Goal: Task Accomplishment & Management: Complete application form

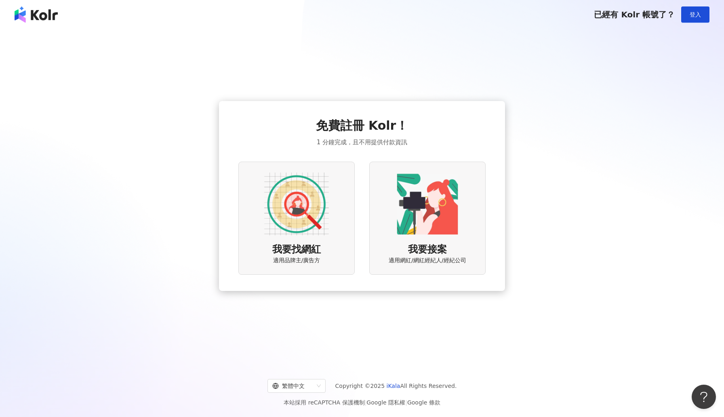
click at [324, 219] on img at bounding box center [296, 204] width 65 height 65
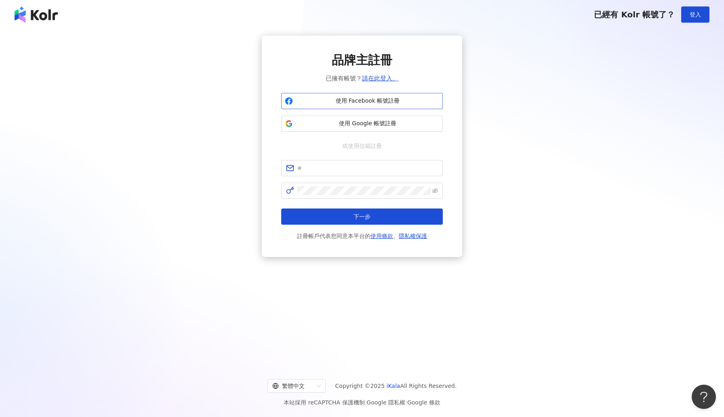
click at [367, 104] on span "使用 Facebook 帳號註冊" at bounding box center [367, 101] width 143 height 8
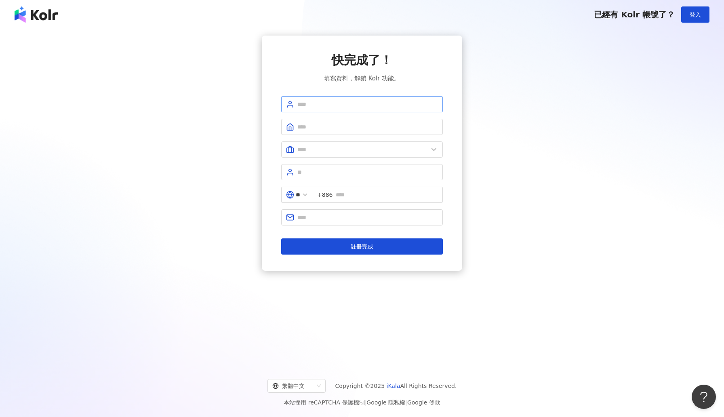
click at [333, 110] on span at bounding box center [362, 104] width 162 height 16
type input "***"
click at [317, 129] on input "text" at bounding box center [368, 126] width 141 height 9
type input "**********"
click at [311, 149] on input "text" at bounding box center [363, 149] width 131 height 9
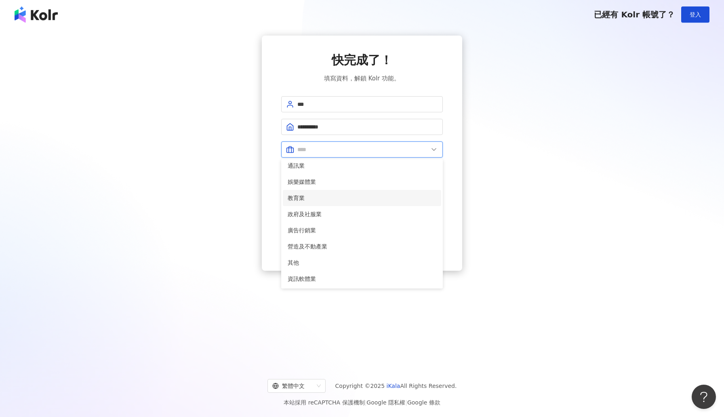
scroll to position [150, 0]
click at [318, 228] on span "廣告行銷業" at bounding box center [362, 228] width 149 height 9
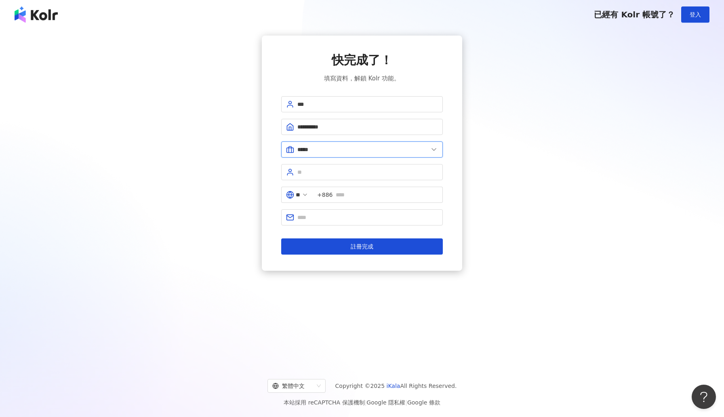
click at [380, 149] on input "*****" at bounding box center [363, 149] width 131 height 9
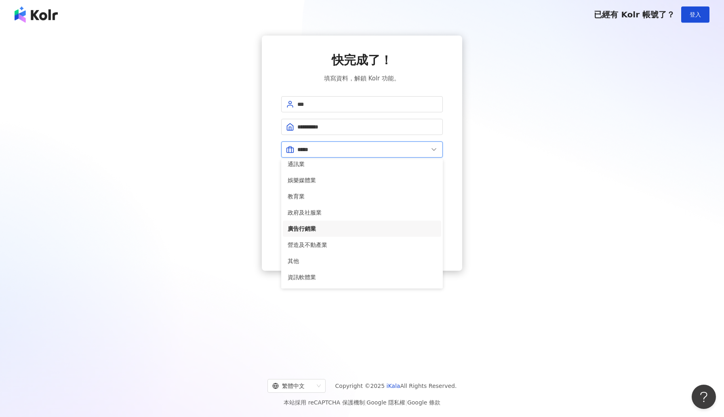
scroll to position [165, 0]
click at [321, 230] on span "營造及不動產業" at bounding box center [362, 230] width 149 height 9
type input "*******"
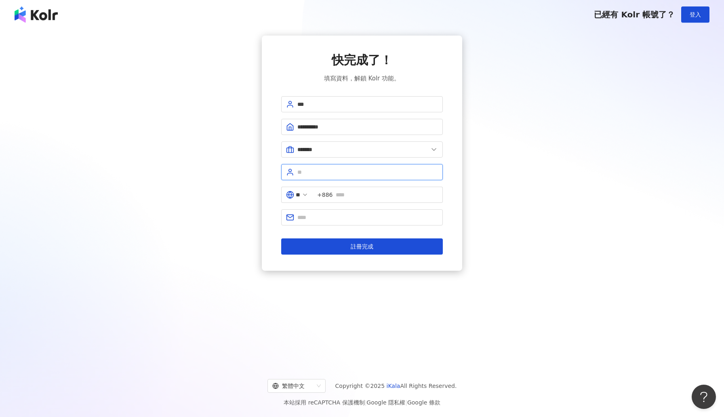
click at [357, 176] on input "text" at bounding box center [368, 172] width 141 height 9
type input "****"
click at [365, 195] on input "text" at bounding box center [387, 194] width 102 height 9
type input "**********"
click at [347, 219] on input "text" at bounding box center [368, 217] width 141 height 9
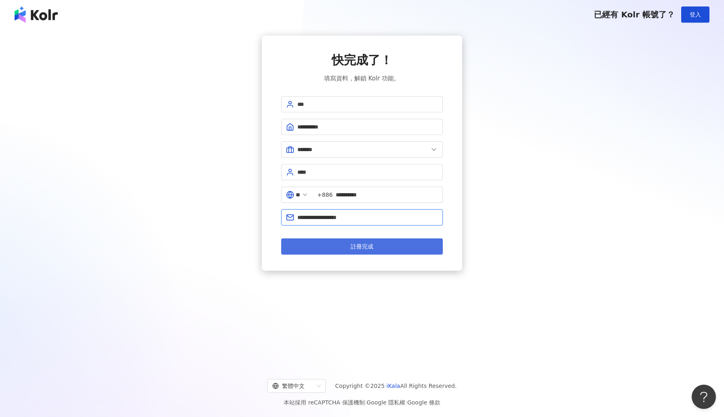
type input "**********"
click at [374, 243] on button "註冊完成" at bounding box center [362, 247] width 162 height 16
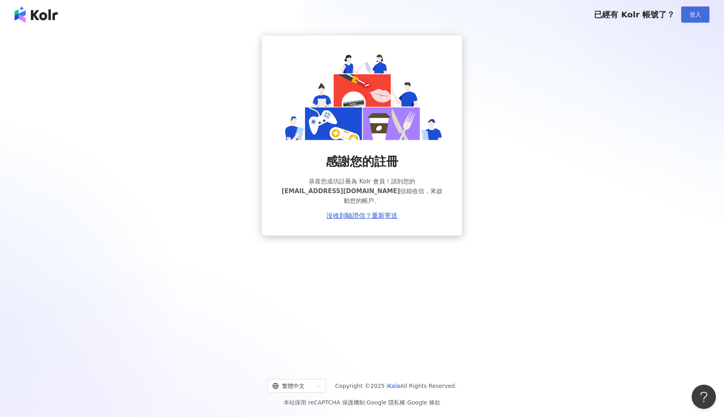
click at [693, 11] on button "登入" at bounding box center [696, 14] width 28 height 16
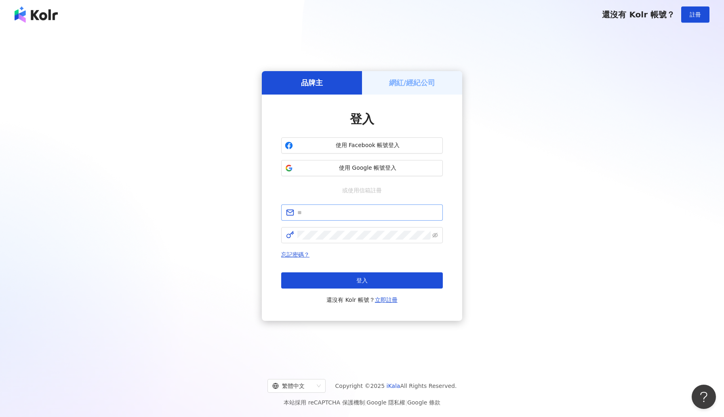
click at [338, 218] on span at bounding box center [362, 213] width 162 height 16
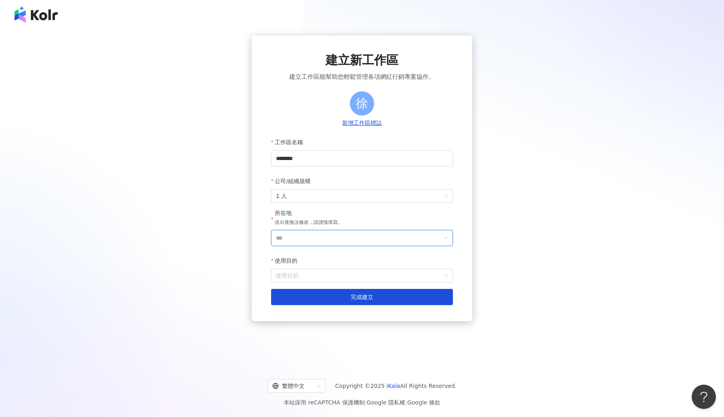
click at [340, 239] on input "***" at bounding box center [359, 237] width 166 height 15
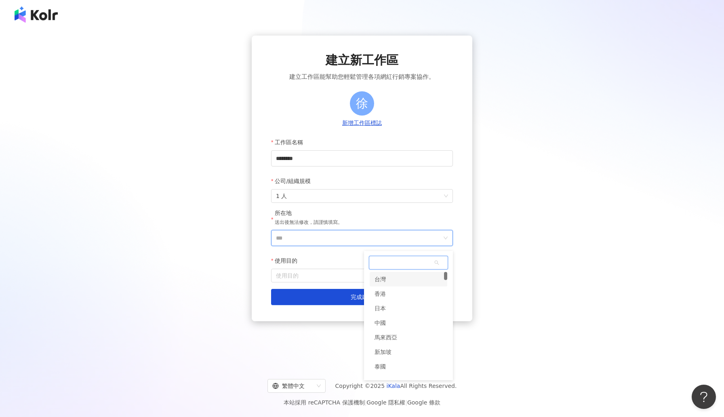
click at [407, 279] on div "台灣" at bounding box center [409, 279] width 78 height 15
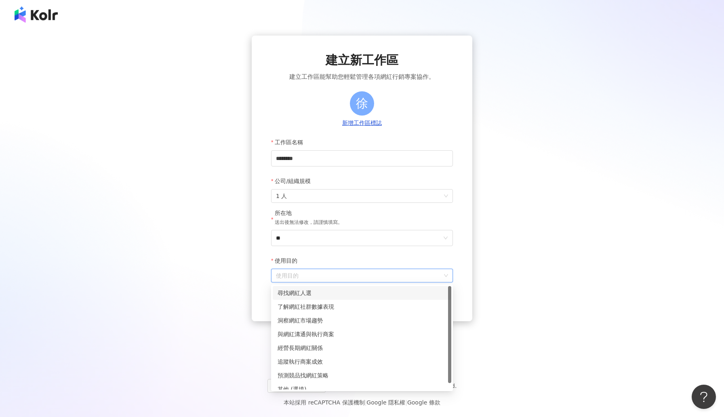
click at [348, 276] on input "使用目的" at bounding box center [362, 275] width 172 height 13
click at [321, 293] on div "尋找網紅人選" at bounding box center [362, 293] width 169 height 9
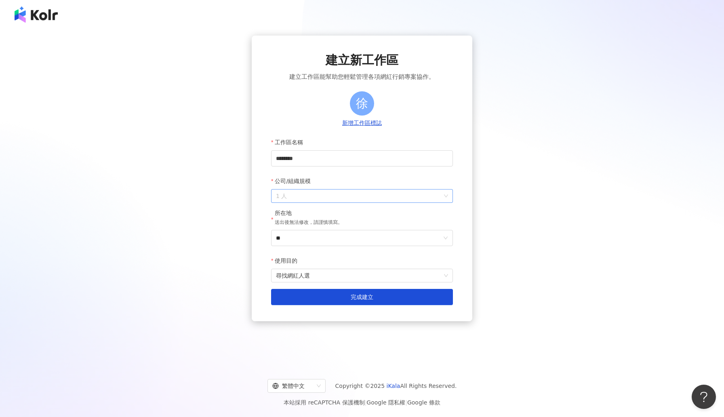
click at [353, 198] on span "1 人" at bounding box center [362, 196] width 172 height 13
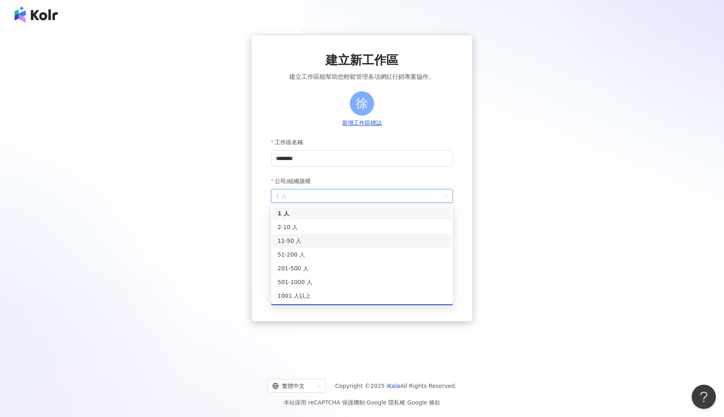
click at [321, 241] on div "11-50 人" at bounding box center [362, 240] width 169 height 9
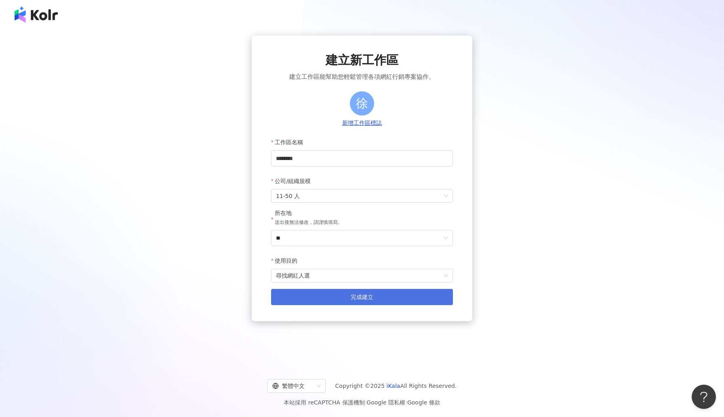
click at [342, 297] on button "完成建立" at bounding box center [362, 297] width 182 height 16
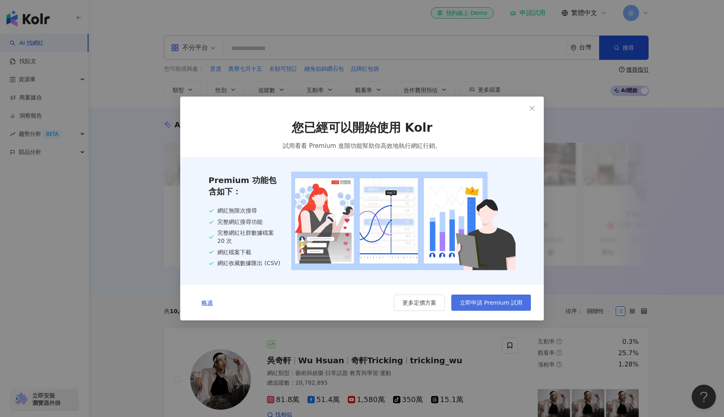
click at [476, 308] on button "立即申請 Premium 試用" at bounding box center [492, 303] width 80 height 16
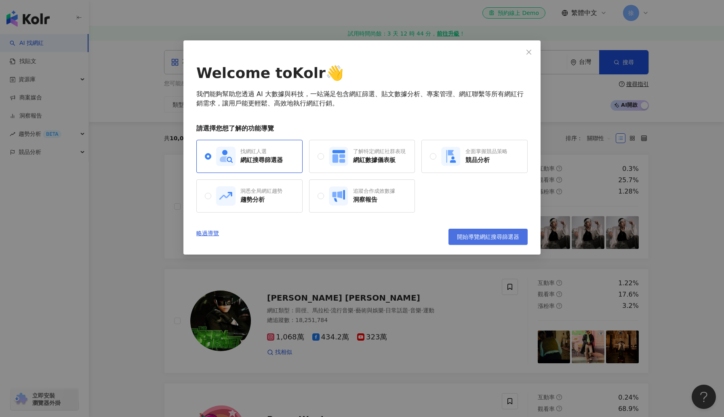
click at [487, 234] on span "開始導覽網紅搜尋篩選器" at bounding box center [488, 237] width 62 height 6
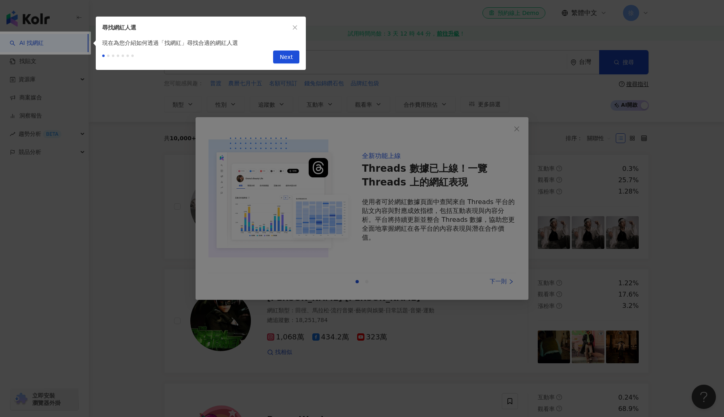
click at [519, 129] on div at bounding box center [362, 208] width 724 height 417
click at [295, 25] on icon "close" at bounding box center [295, 28] width 6 height 6
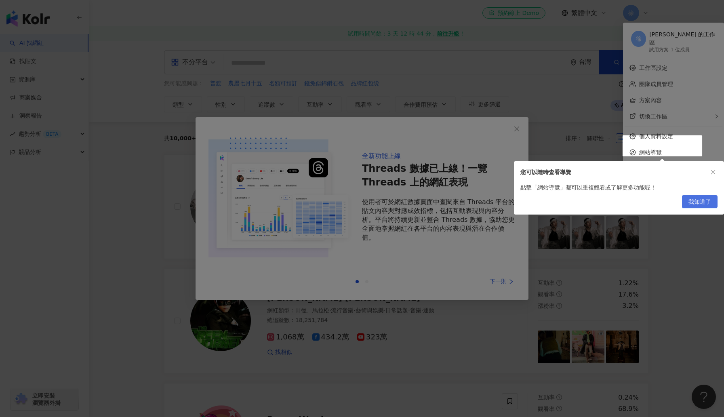
click at [701, 202] on span "我知道了" at bounding box center [700, 202] width 23 height 13
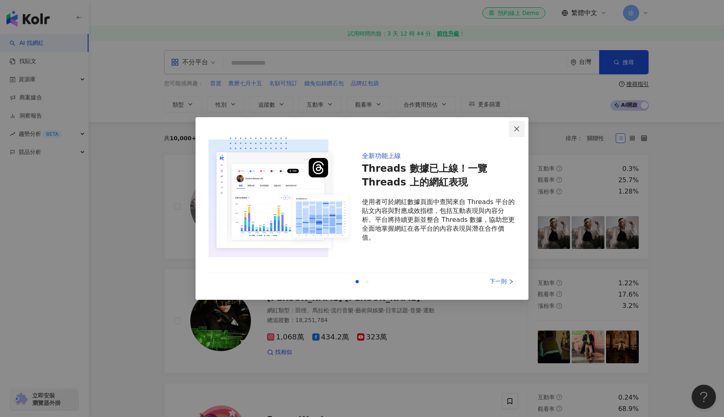
click at [516, 127] on icon "close" at bounding box center [517, 129] width 6 height 6
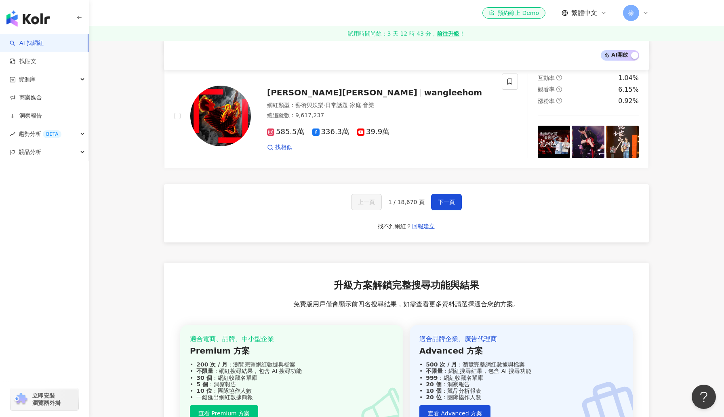
scroll to position [1389, 0]
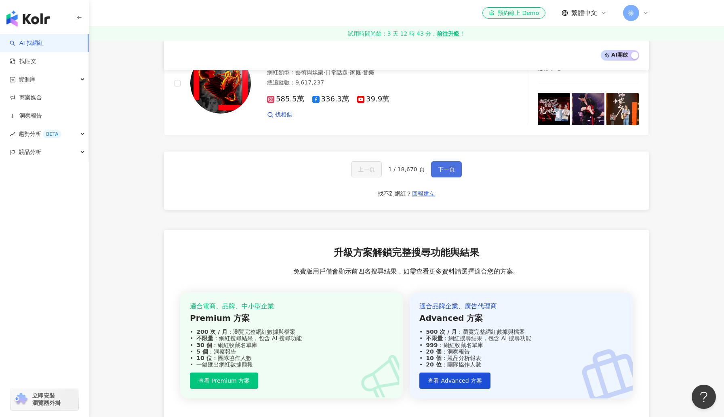
click at [443, 166] on span "下一頁" at bounding box center [446, 169] width 17 height 6
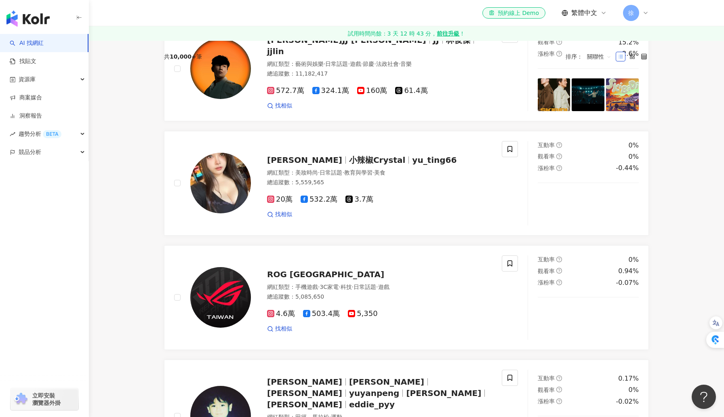
scroll to position [0, 0]
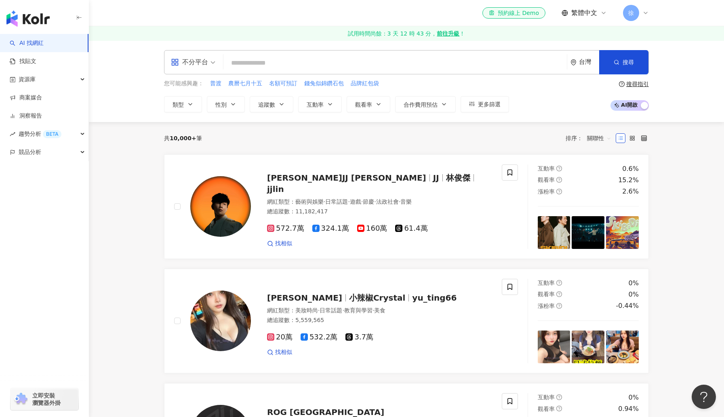
click at [267, 64] on input "search" at bounding box center [395, 62] width 337 height 15
type input "*"
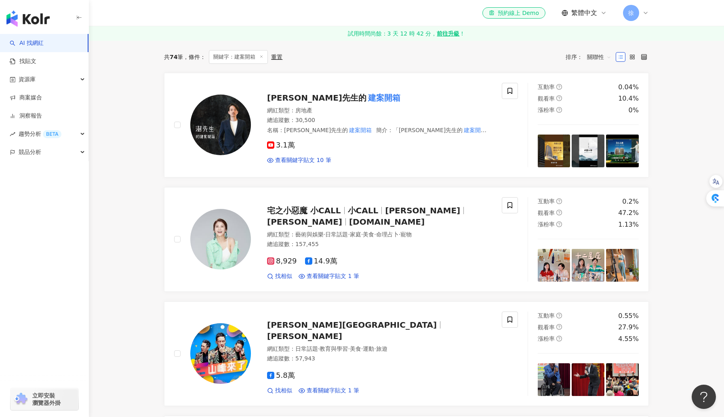
scroll to position [277, 0]
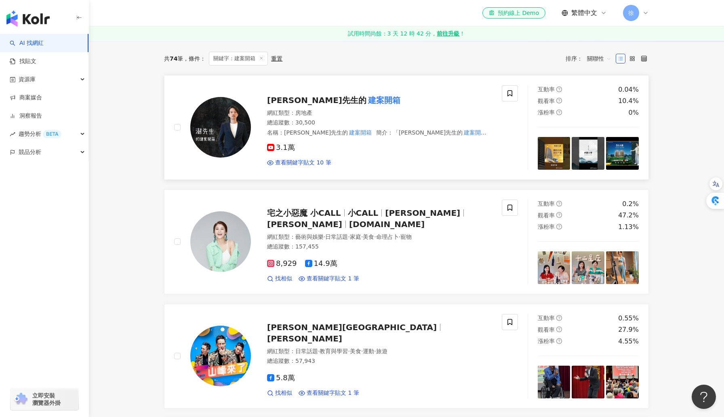
click at [280, 150] on span "3.1萬" at bounding box center [281, 148] width 28 height 8
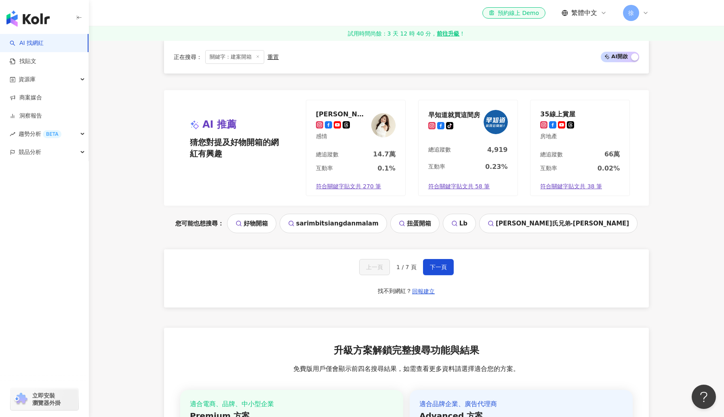
scroll to position [1641, 0]
click at [449, 269] on button "下一頁" at bounding box center [438, 268] width 31 height 16
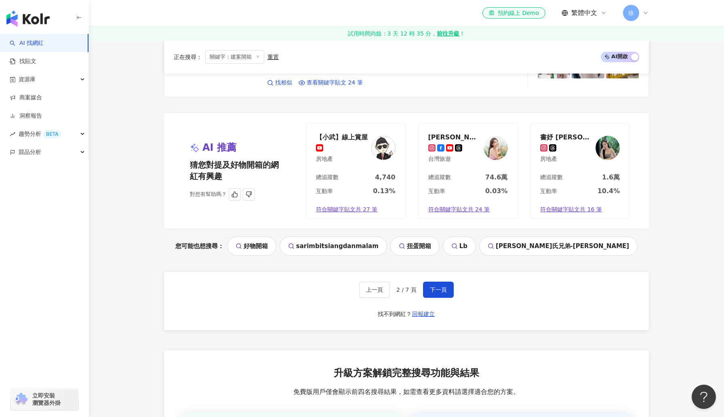
click at [497, 136] on img at bounding box center [496, 148] width 24 height 24
click at [448, 282] on button "下一頁" at bounding box center [438, 290] width 31 height 16
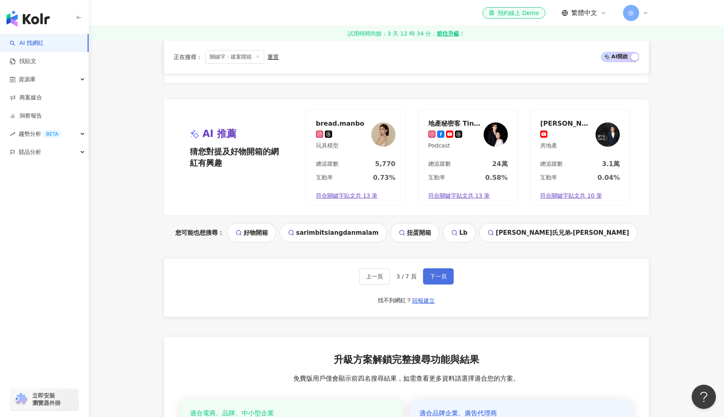
click at [447, 268] on button "下一頁" at bounding box center [438, 276] width 31 height 16
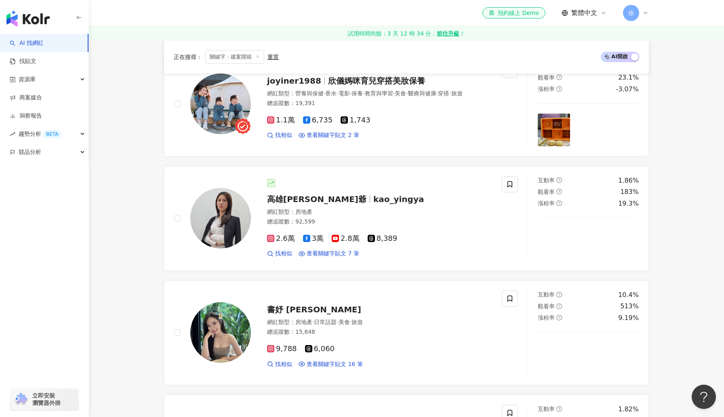
scroll to position [1526, 0]
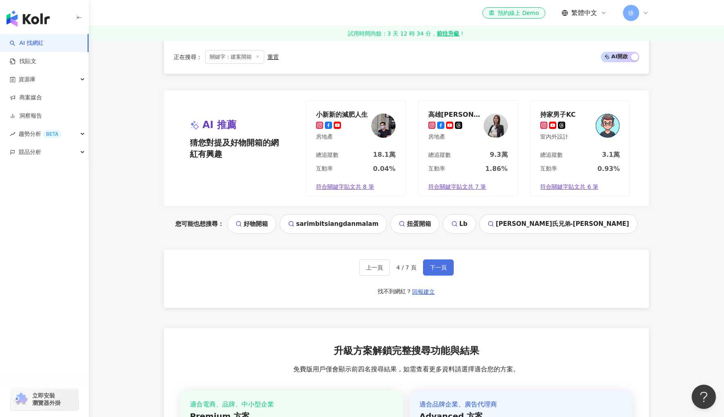
click at [437, 266] on span "下一頁" at bounding box center [438, 267] width 17 height 6
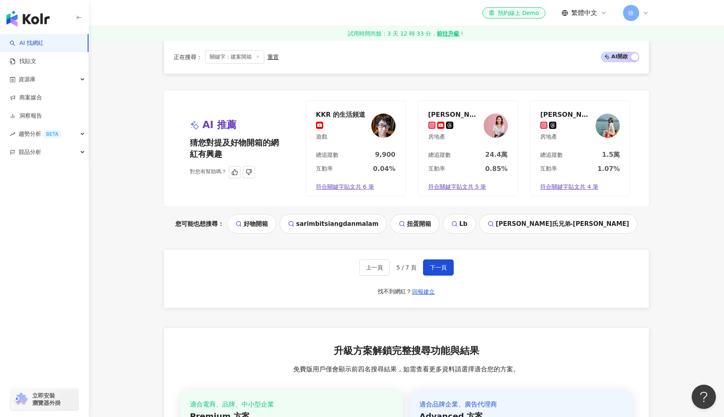
click at [439, 112] on div "安娜馭房術" at bounding box center [454, 114] width 53 height 8
click at [443, 265] on span "下一頁" at bounding box center [438, 267] width 17 height 6
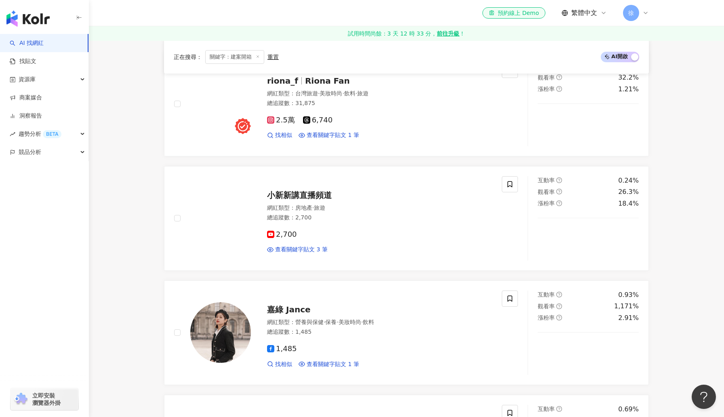
scroll to position [1641, 0]
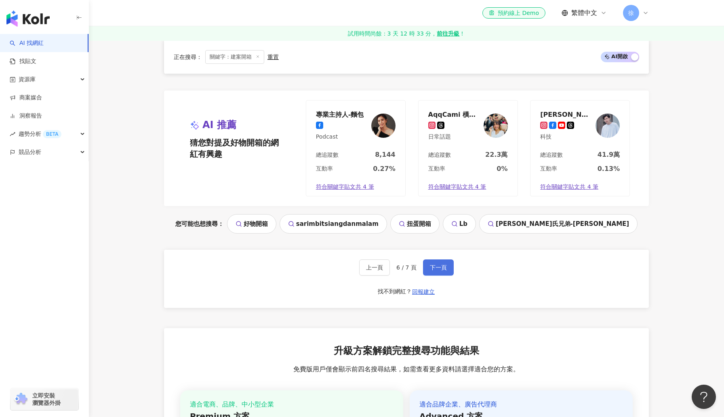
click at [443, 265] on span "下一頁" at bounding box center [438, 267] width 17 height 6
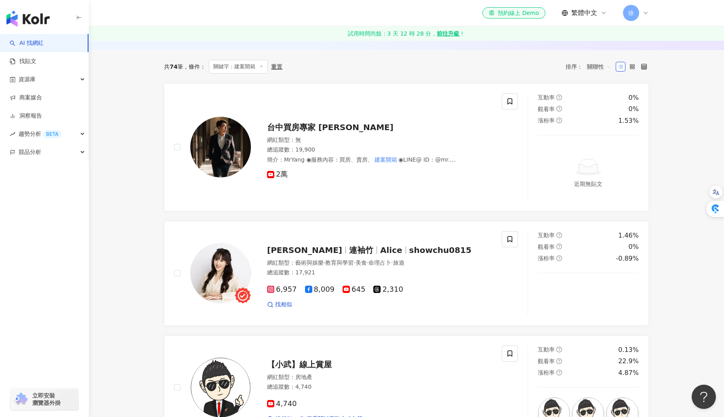
scroll to position [0, 0]
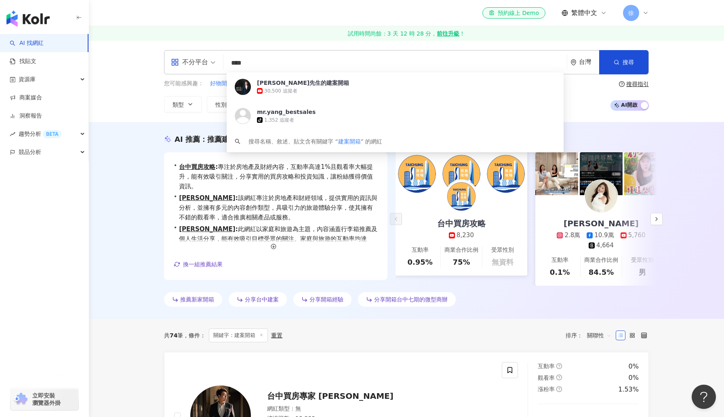
click at [287, 63] on input "****" at bounding box center [395, 62] width 337 height 15
type input "*"
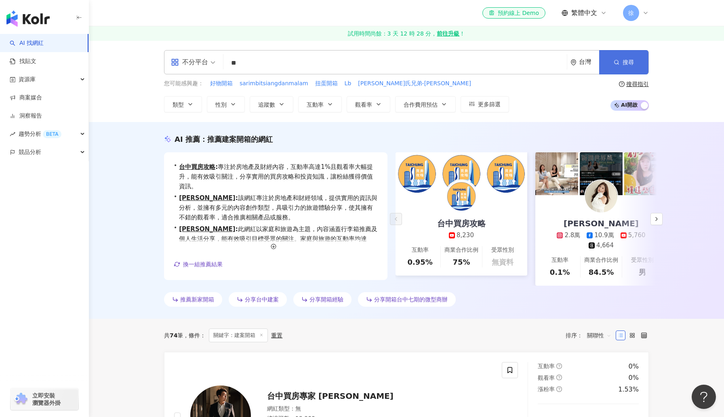
click at [620, 57] on button "搜尋" at bounding box center [623, 62] width 49 height 24
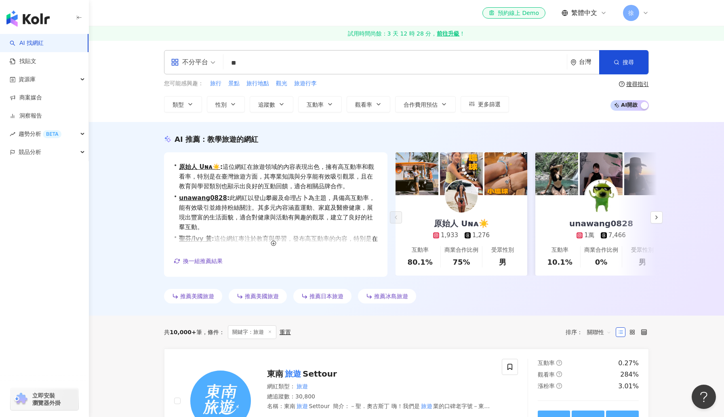
click at [232, 63] on input "**" at bounding box center [395, 62] width 337 height 15
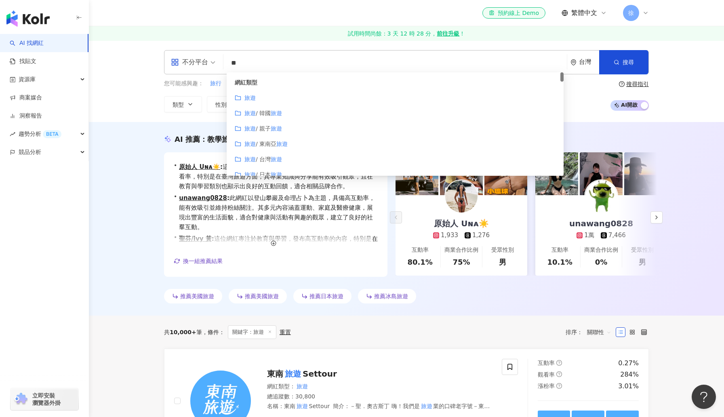
type input "*"
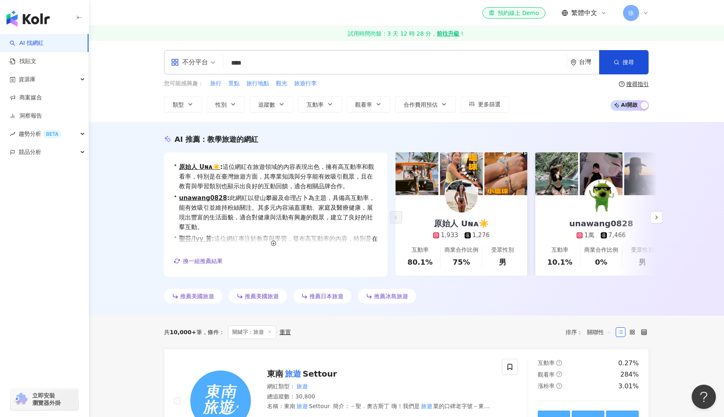
type input "*"
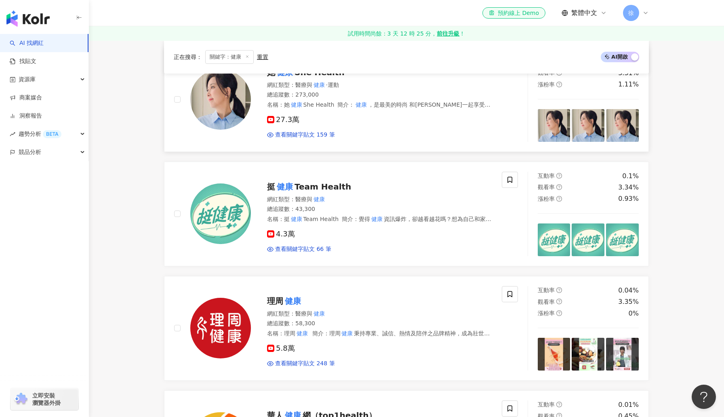
scroll to position [799, 0]
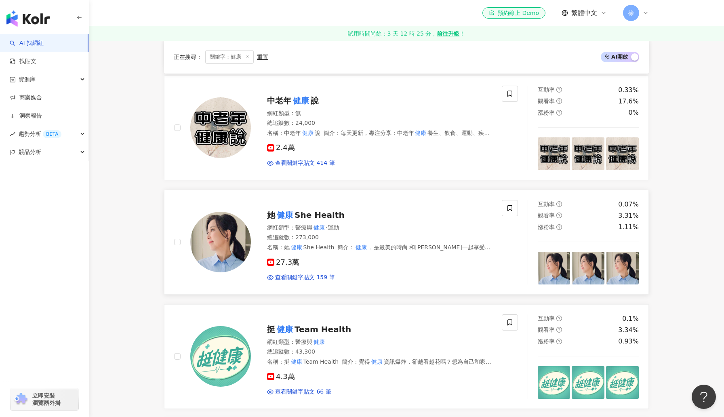
click at [317, 215] on span "She Health" at bounding box center [320, 215] width 50 height 10
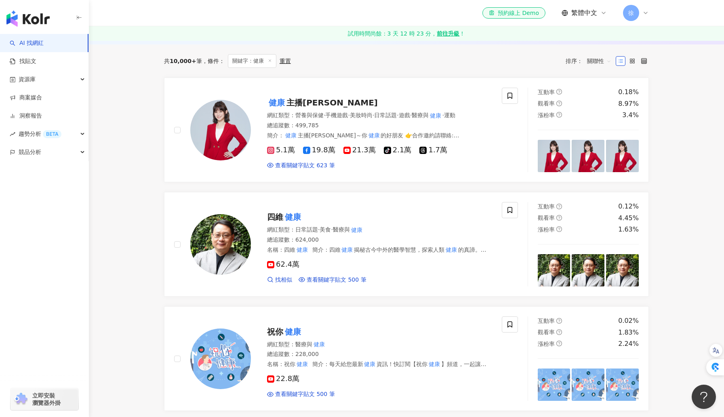
scroll to position [0, 0]
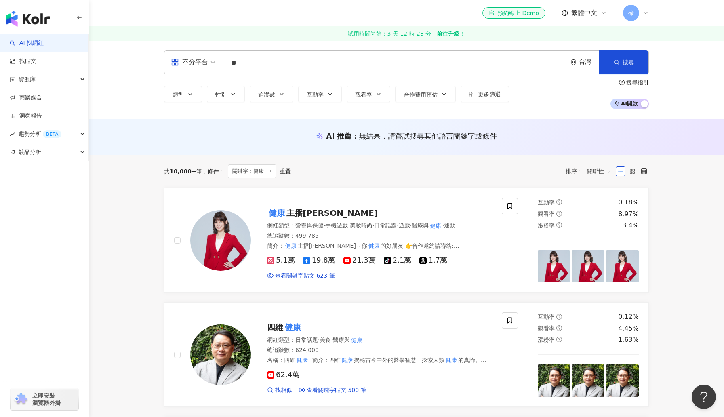
click at [264, 61] on input "**" at bounding box center [395, 62] width 337 height 15
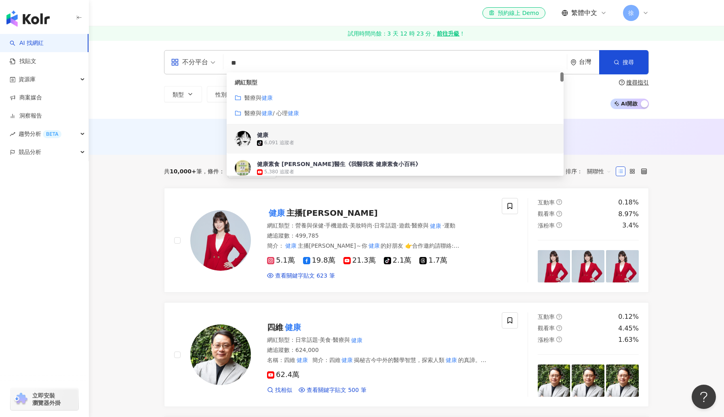
type input "*"
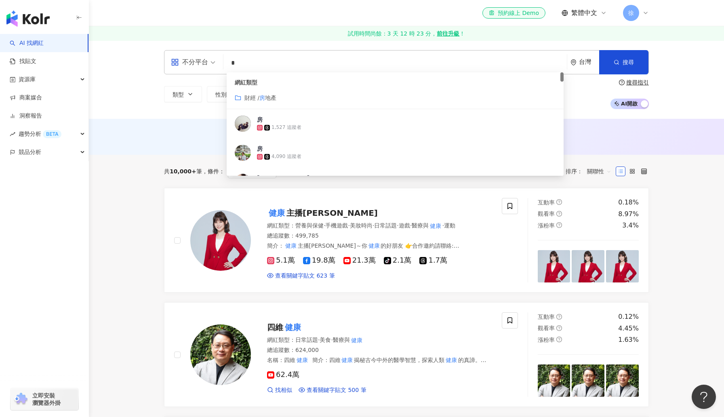
click at [267, 96] on span "地產" at bounding box center [270, 98] width 11 height 6
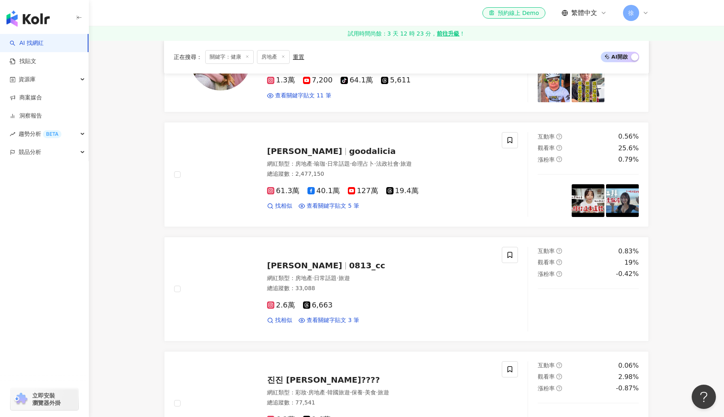
scroll to position [522, 0]
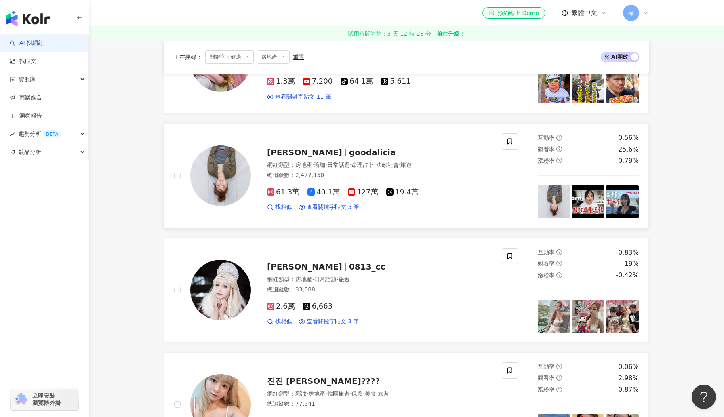
type input "*"
click at [326, 153] on span "愛莉莎莎 Alisasa" at bounding box center [304, 153] width 75 height 10
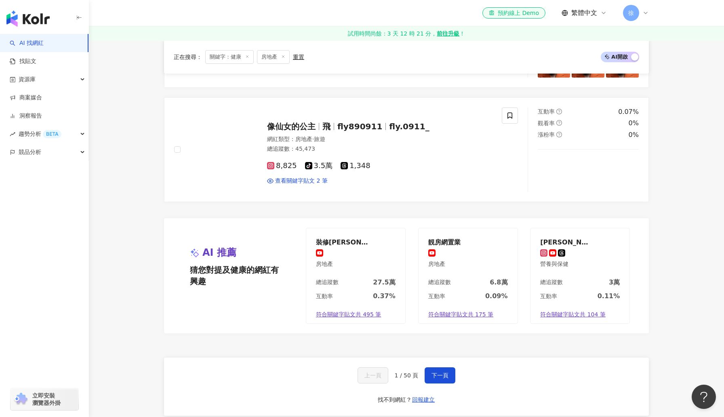
scroll to position [1398, 0]
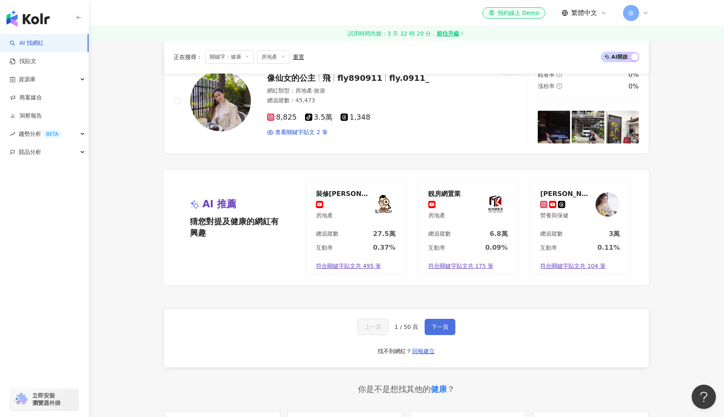
click at [438, 329] on span "下一頁" at bounding box center [440, 327] width 17 height 6
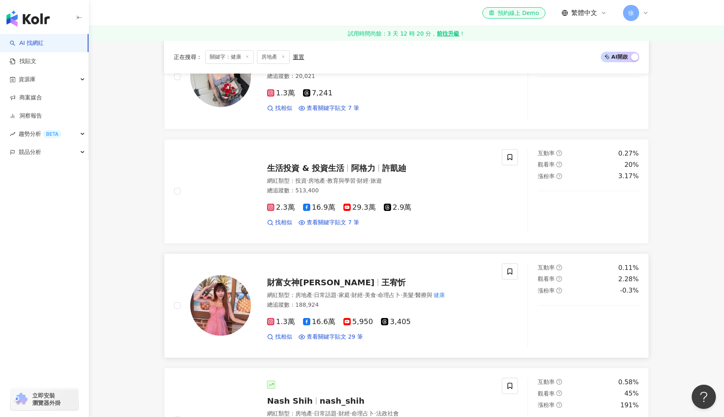
scroll to position [861, 0]
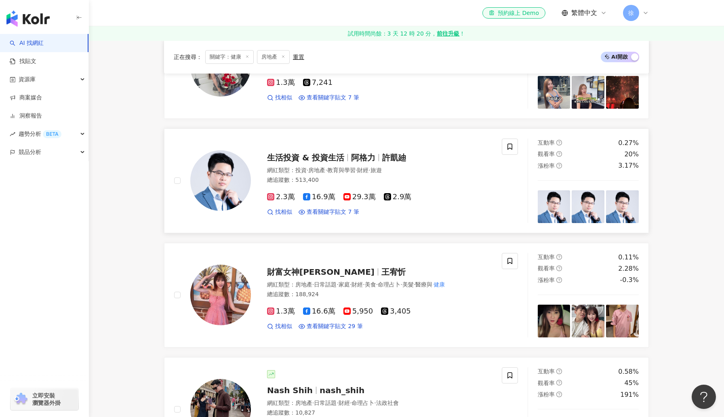
click at [301, 158] on span "生活投資 & 投資生活" at bounding box center [305, 158] width 77 height 10
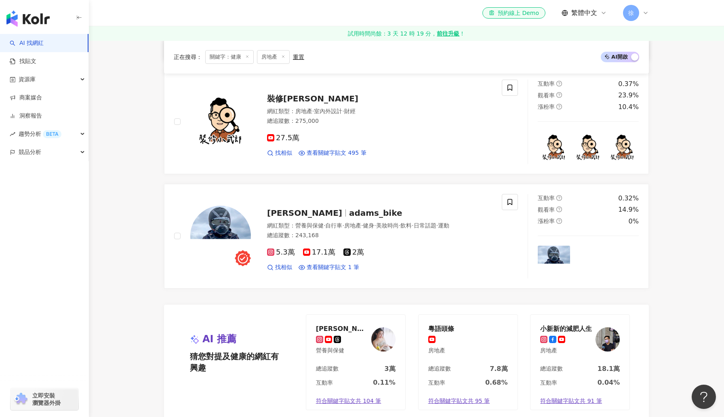
scroll to position [1266, 0]
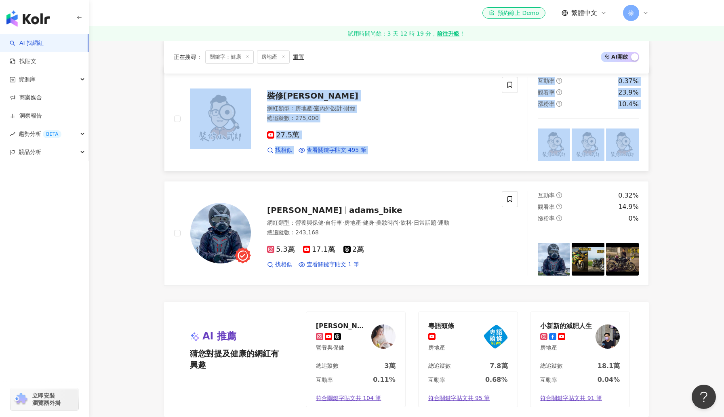
click at [282, 96] on span "裝修小武郎" at bounding box center [312, 96] width 91 height 10
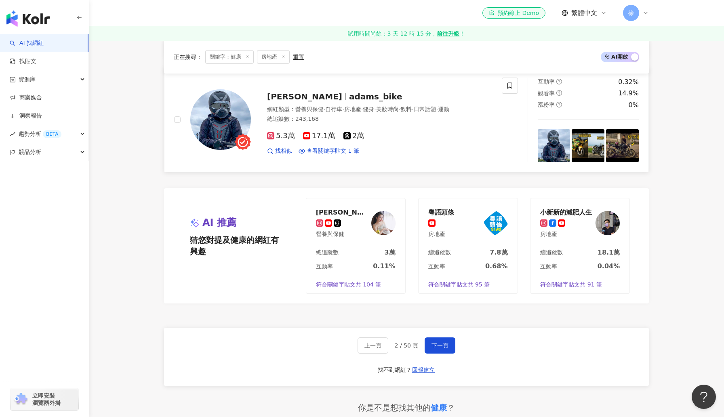
scroll to position [1390, 0]
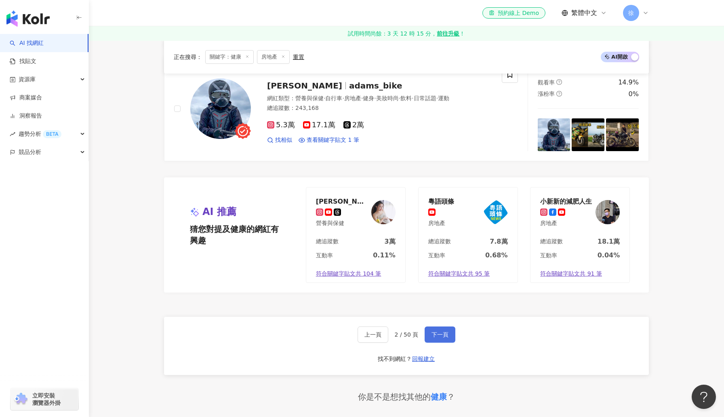
click at [434, 334] on span "下一頁" at bounding box center [440, 334] width 17 height 6
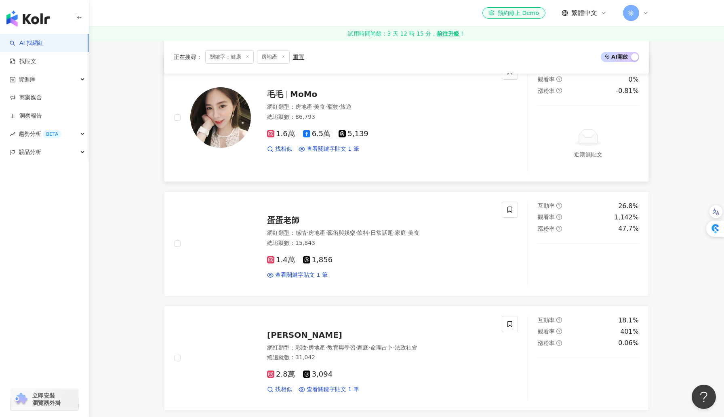
scroll to position [0, 0]
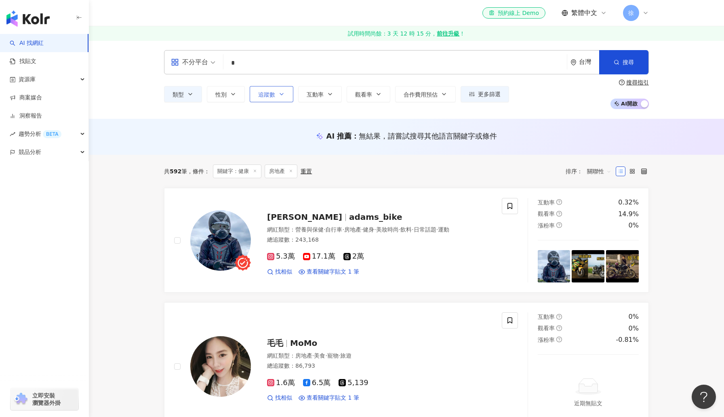
click at [282, 93] on icon "button" at bounding box center [282, 94] width 6 height 6
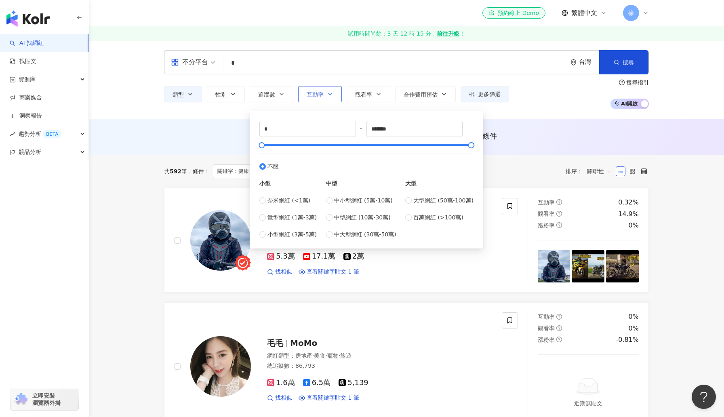
click at [329, 93] on icon "button" at bounding box center [330, 94] width 6 height 6
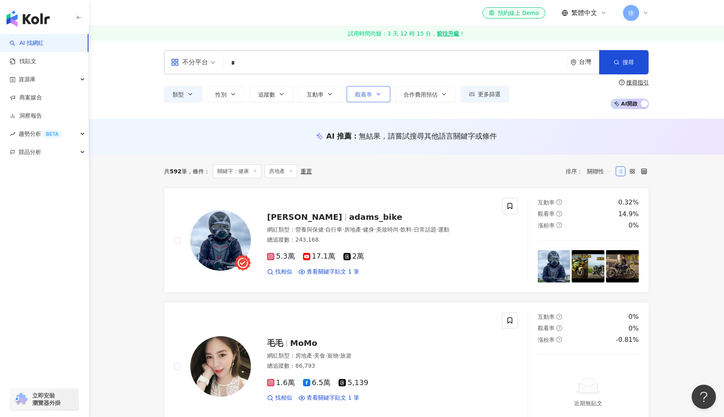
click at [377, 93] on icon "button" at bounding box center [379, 94] width 6 height 6
click at [188, 97] on button "類型" at bounding box center [183, 94] width 38 height 16
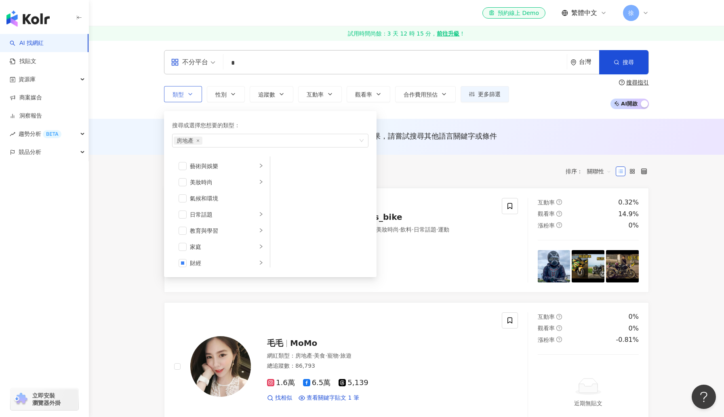
click at [195, 95] on button "類型 搜尋或選擇您想要的類型： 房地產 藝術與娛樂 美妝時尚 氣候和環境 日常話題 教育與學習 家庭 財經 美食 命理占卜 遊戲 法政社會 生活風格 影視娛樂…" at bounding box center [183, 94] width 38 height 16
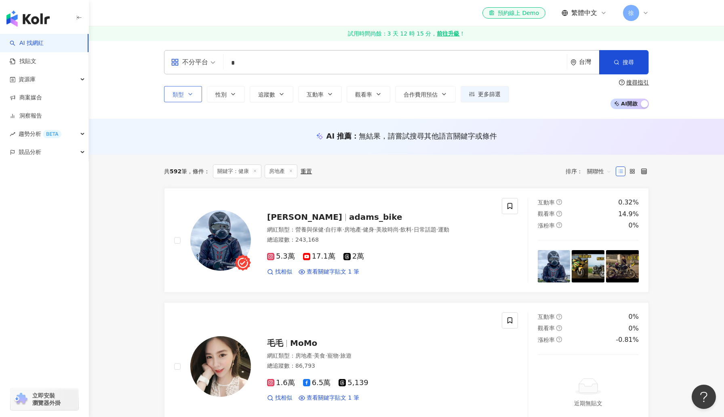
click at [195, 95] on button "類型 搜尋或選擇您想要的類型： 房地產 藝術與娛樂 美妝時尚 氣候和環境 日常話題 教育與學習 家庭 財經 美食 命理占卜 遊戲 法政社會 生活風格 影視娛樂…" at bounding box center [183, 94] width 38 height 16
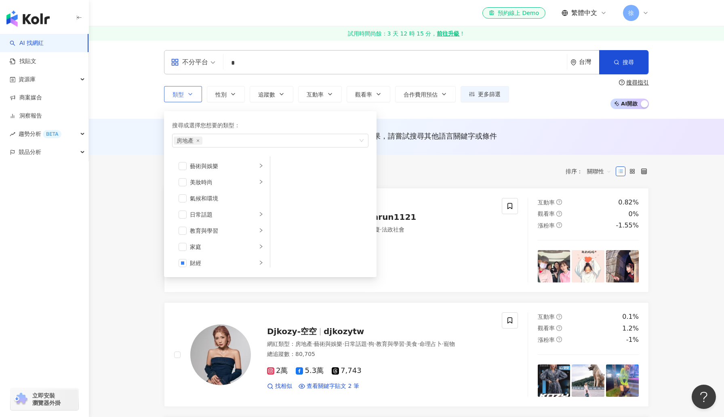
click at [194, 95] on button "類型 搜尋或選擇您想要的類型： 房地產 藝術與娛樂 美妝時尚 氣候和環境 日常話題 教育與學習 家庭 財經 美食 命理占卜 遊戲 法政社會 生活風格 影視娛樂…" at bounding box center [183, 94] width 38 height 16
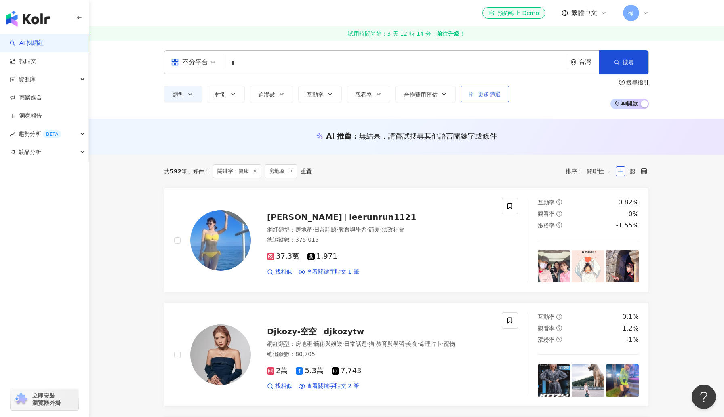
click at [483, 95] on span "更多篩選" at bounding box center [489, 94] width 23 height 6
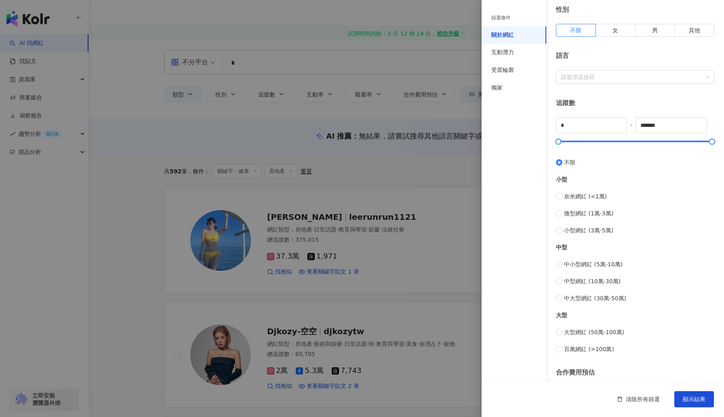
scroll to position [194, 0]
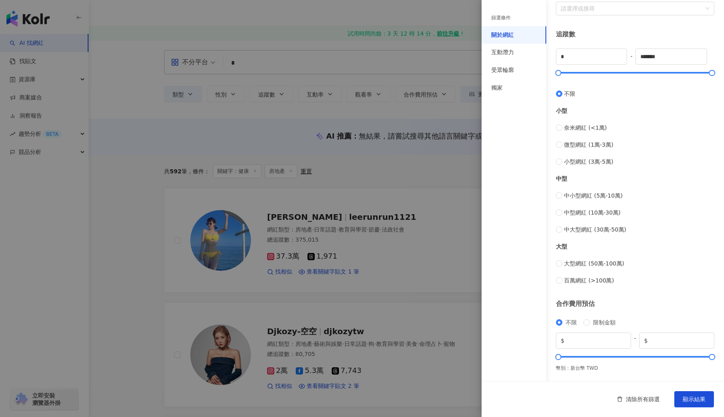
click at [138, 150] on div at bounding box center [362, 208] width 724 height 417
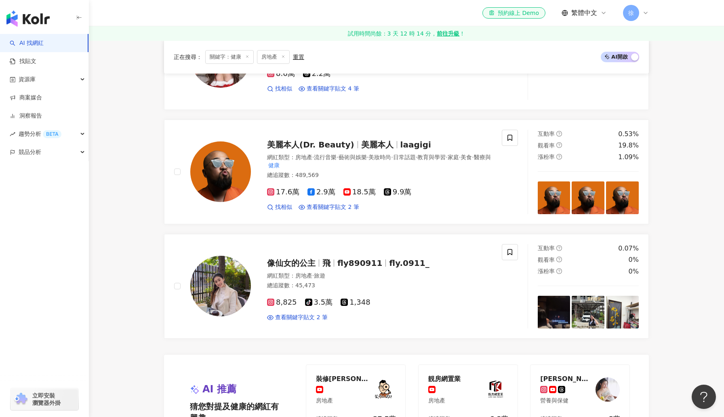
scroll to position [1422, 0]
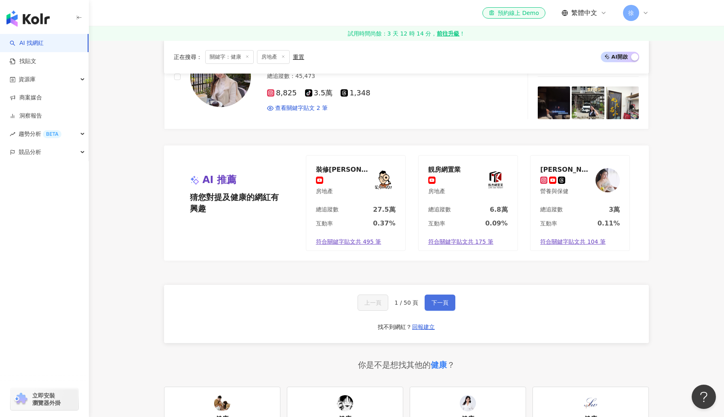
click at [443, 302] on span "下一頁" at bounding box center [440, 303] width 17 height 6
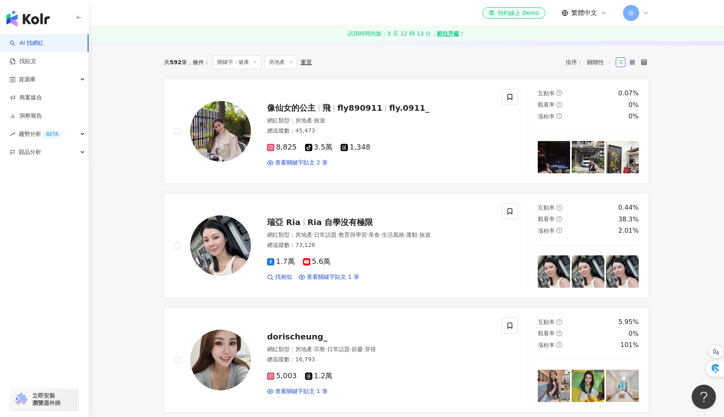
scroll to position [0, 0]
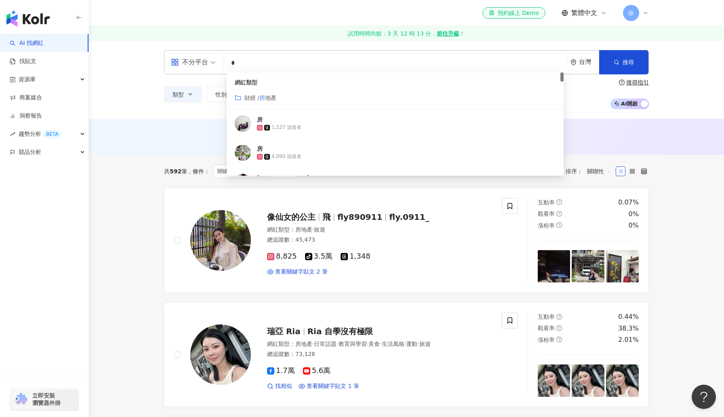
click at [275, 70] on input "*" at bounding box center [395, 62] width 337 height 15
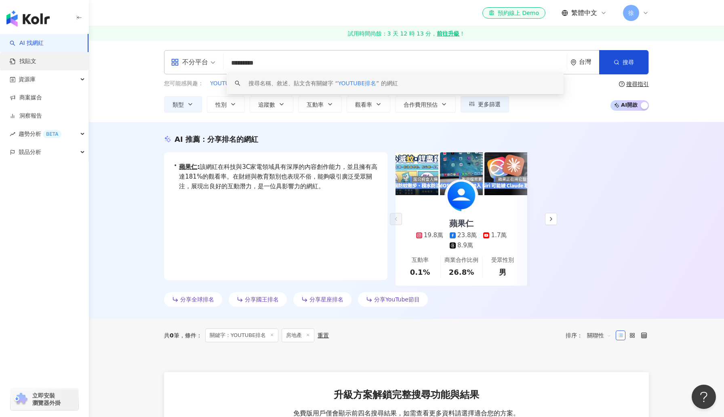
type input "*********"
click at [36, 65] on link "找貼文" at bounding box center [23, 61] width 27 height 8
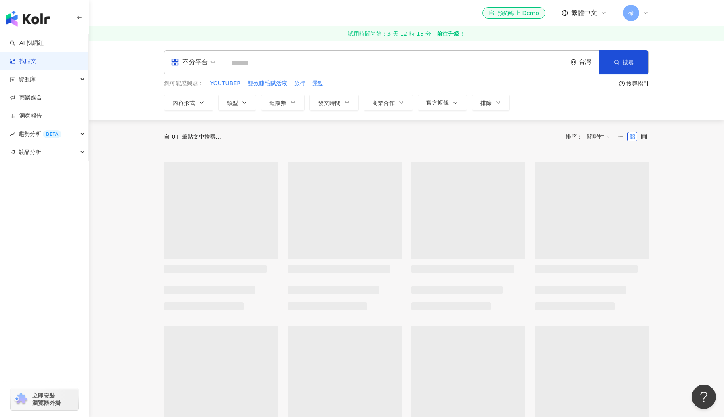
click at [336, 65] on input "search" at bounding box center [395, 62] width 337 height 17
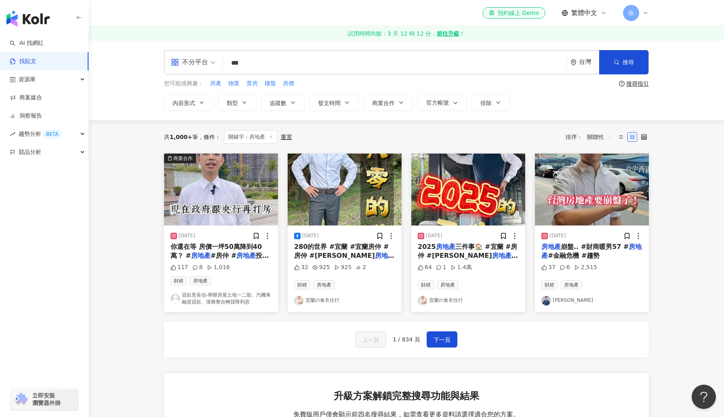
drag, startPoint x: 258, startPoint y: 61, endPoint x: 226, endPoint y: 62, distance: 31.5
click at [226, 62] on div "不分平台 房地產 *** 台灣 搜尋" at bounding box center [406, 62] width 485 height 24
type input "**"
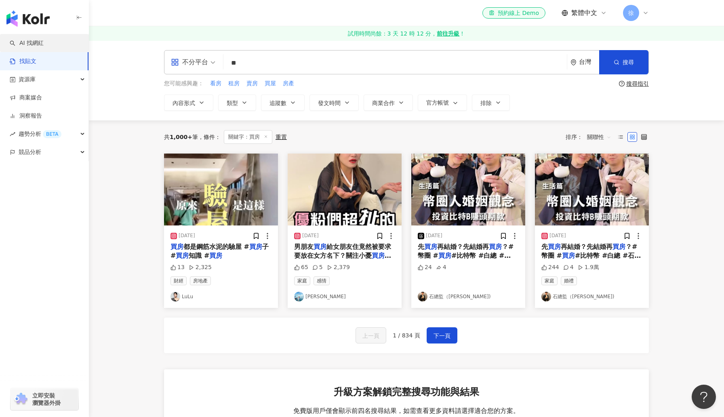
click at [42, 39] on link "AI 找網紅" at bounding box center [27, 43] width 34 height 8
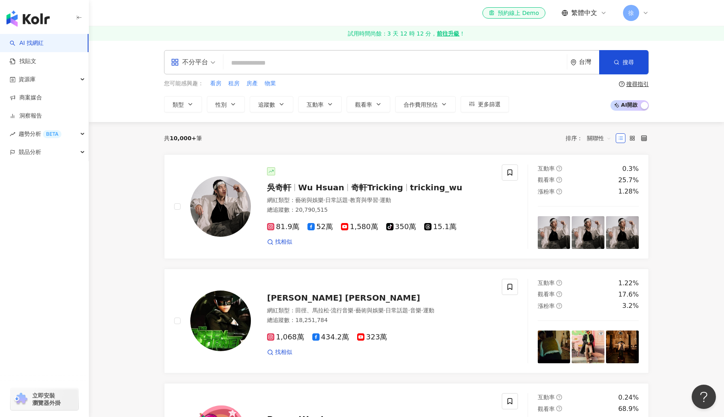
click at [355, 68] on input "search" at bounding box center [395, 62] width 337 height 15
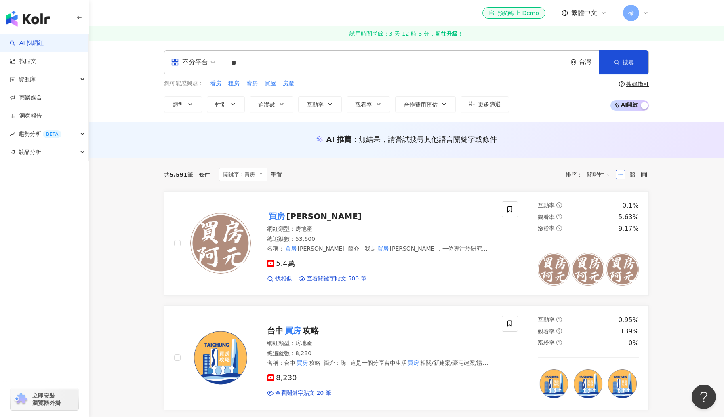
click at [249, 65] on input "**" at bounding box center [395, 62] width 337 height 15
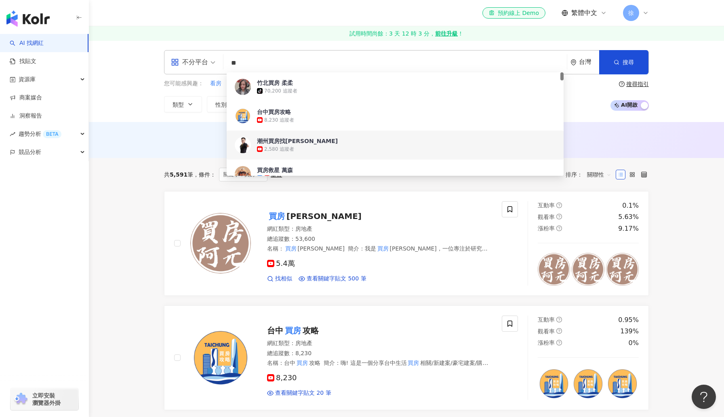
type input "*"
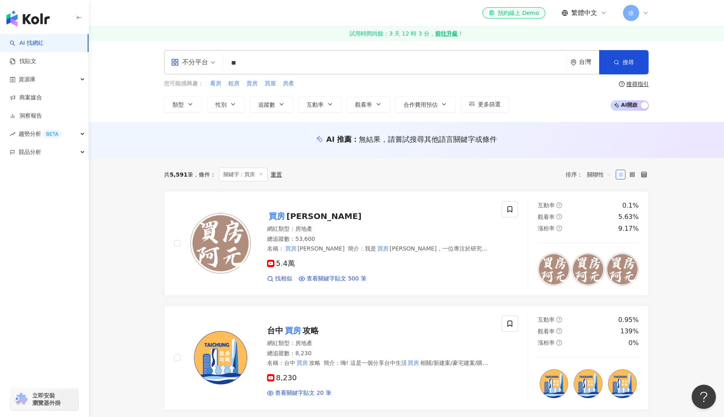
type input "*"
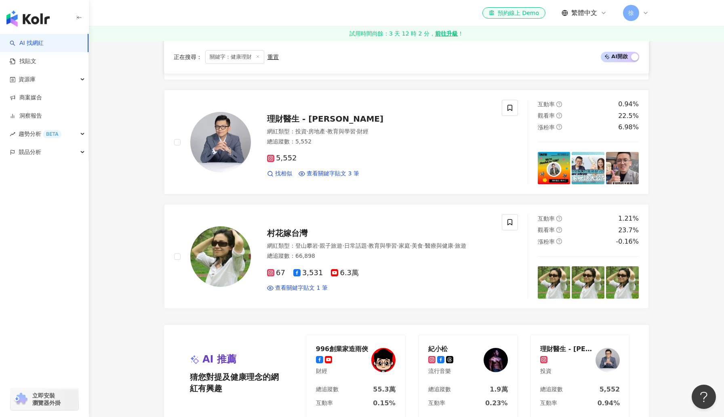
scroll to position [1569, 0]
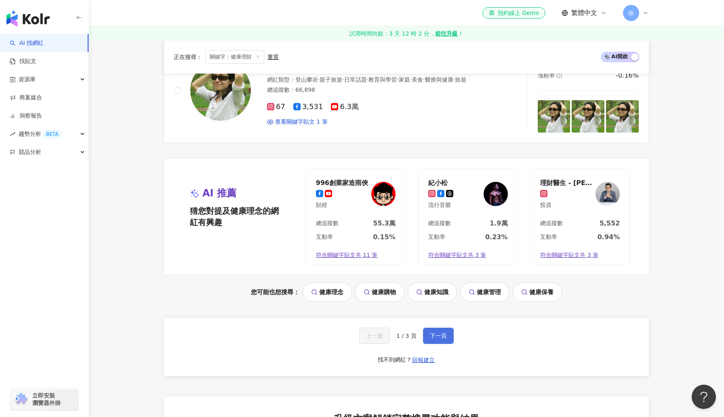
click at [443, 333] on span "下一頁" at bounding box center [438, 336] width 17 height 6
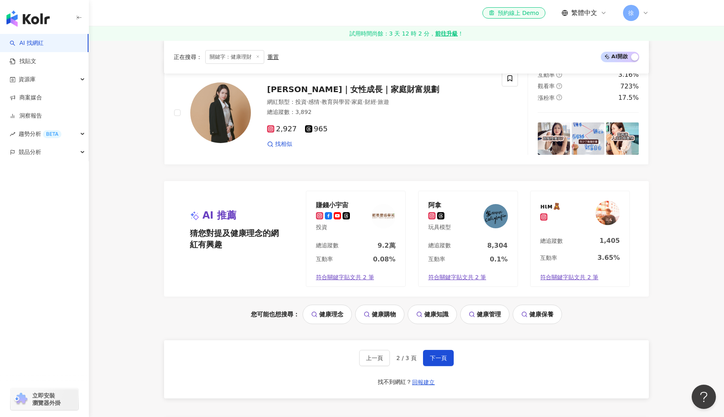
scroll to position [1596, 0]
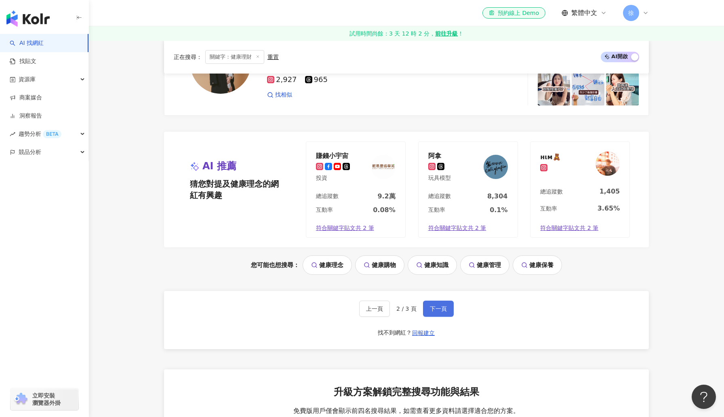
click at [446, 304] on button "下一頁" at bounding box center [438, 309] width 31 height 16
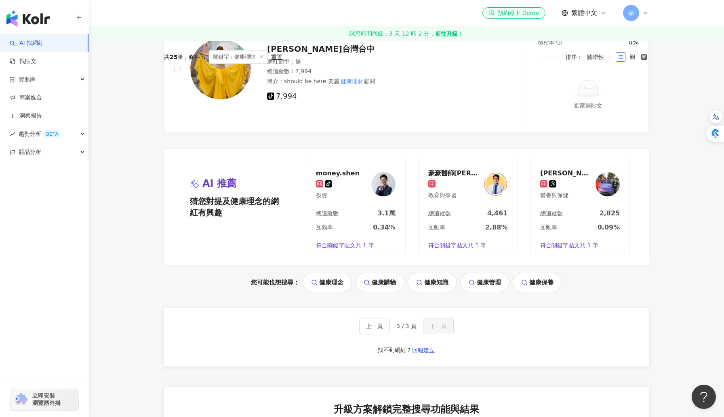
scroll to position [0, 0]
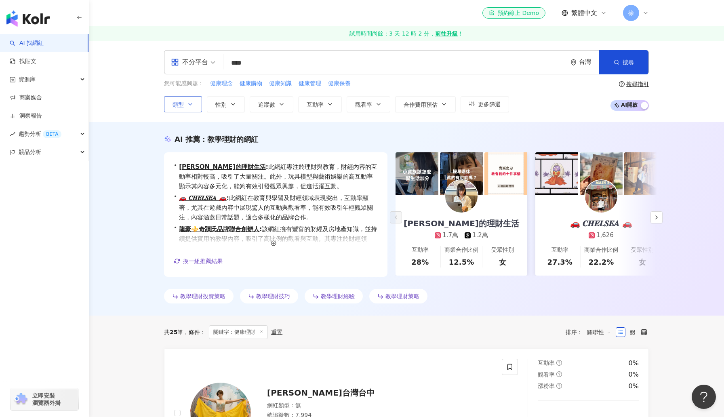
click at [192, 100] on button "類型" at bounding box center [183, 104] width 38 height 16
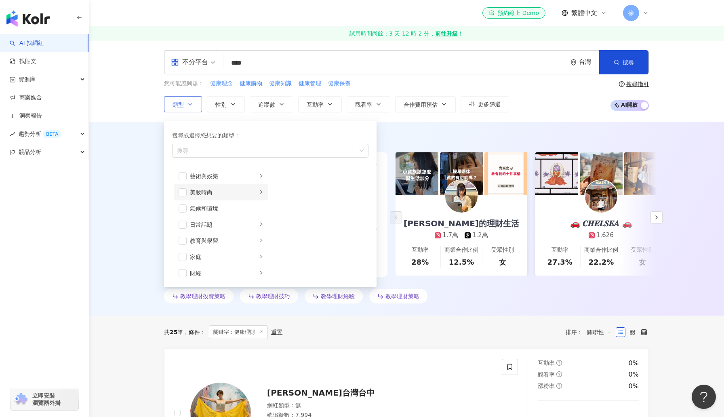
scroll to position [35, 0]
click at [183, 241] on span "button" at bounding box center [183, 238] width 8 height 8
click at [180, 254] on span "button" at bounding box center [183, 253] width 8 height 8
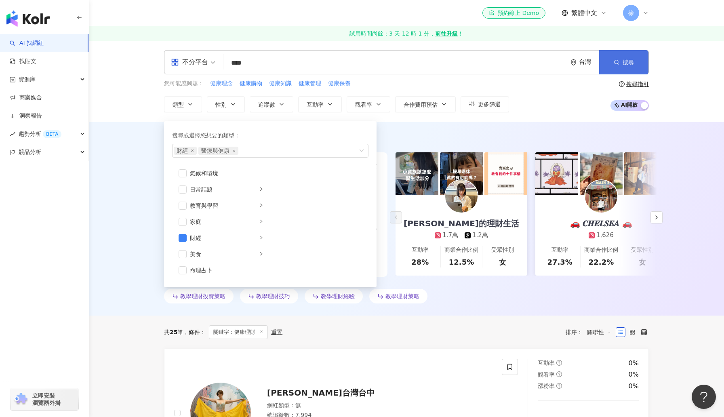
click at [623, 69] on button "搜尋" at bounding box center [623, 62] width 49 height 24
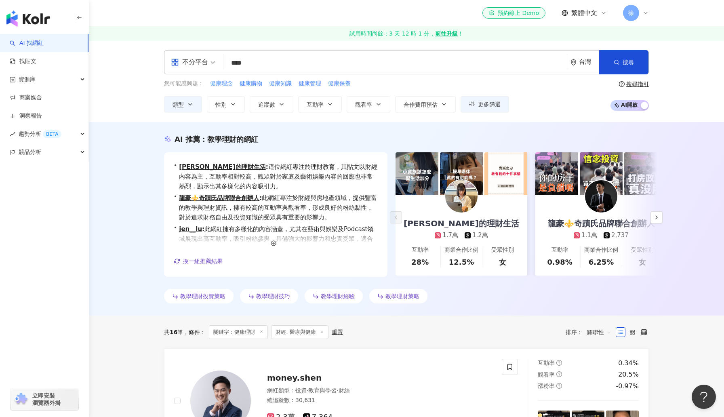
click at [272, 63] on input "****" at bounding box center [395, 62] width 337 height 15
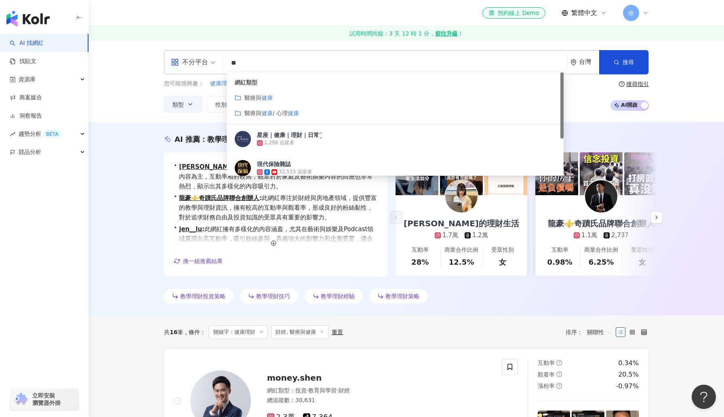
type input "*"
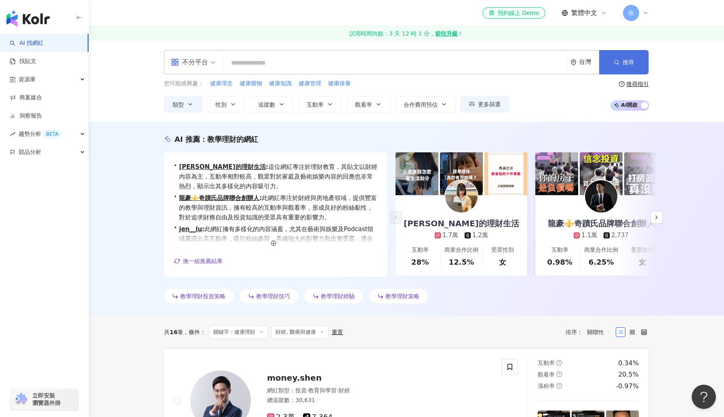
click at [621, 64] on button "搜尋" at bounding box center [623, 62] width 49 height 24
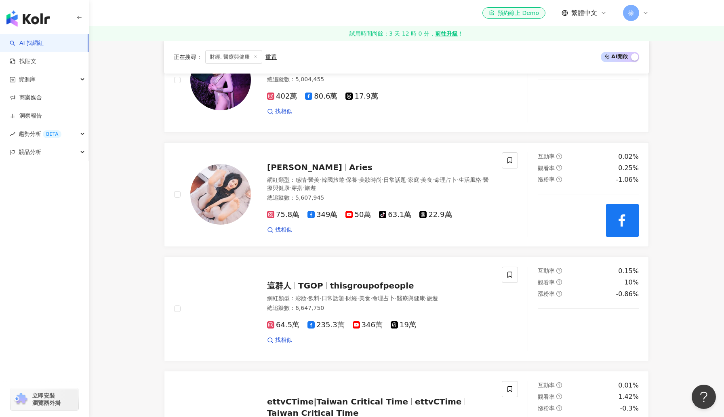
scroll to position [773, 0]
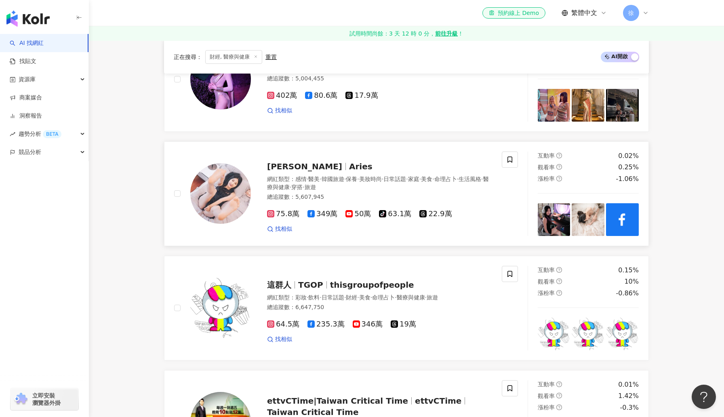
click at [291, 168] on span "艾瑞絲" at bounding box center [304, 167] width 75 height 10
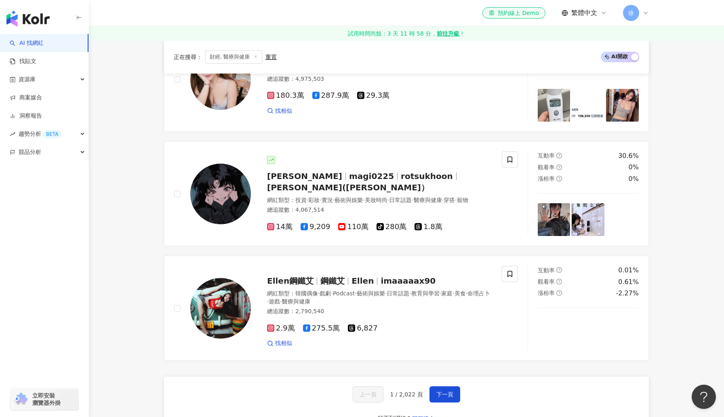
scroll to position [1489, 0]
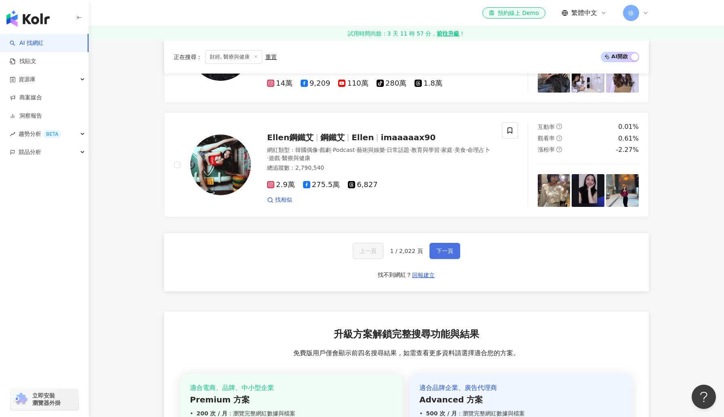
click at [449, 250] on span "下一頁" at bounding box center [445, 251] width 17 height 6
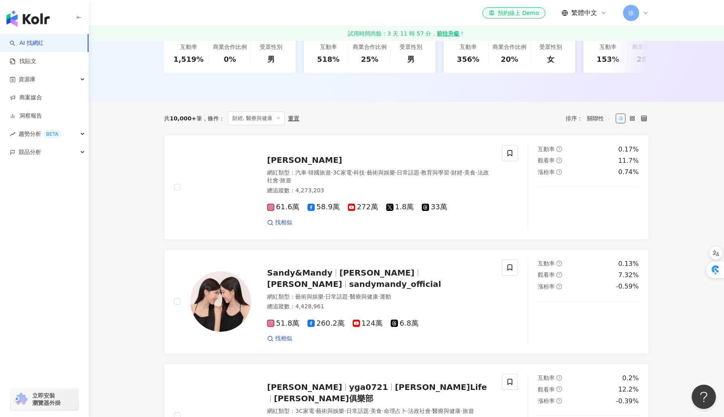
scroll to position [208, 0]
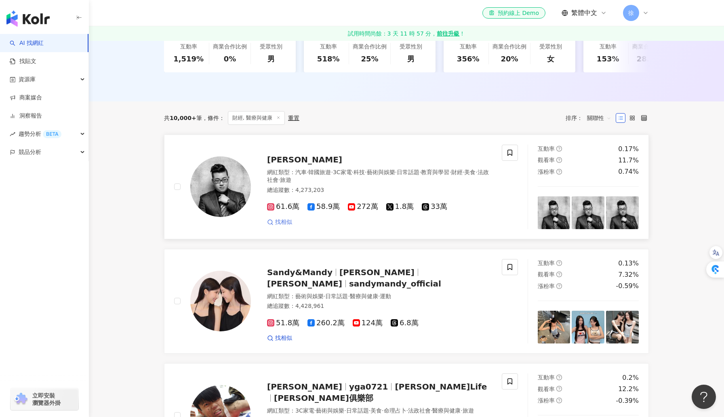
click at [285, 225] on span "找相似" at bounding box center [283, 222] width 17 height 8
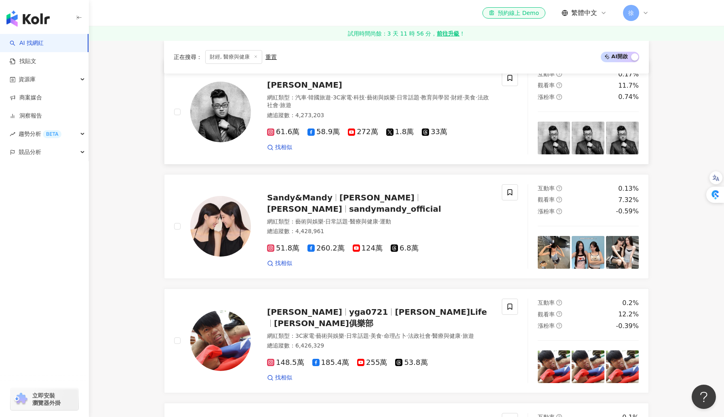
scroll to position [311, 0]
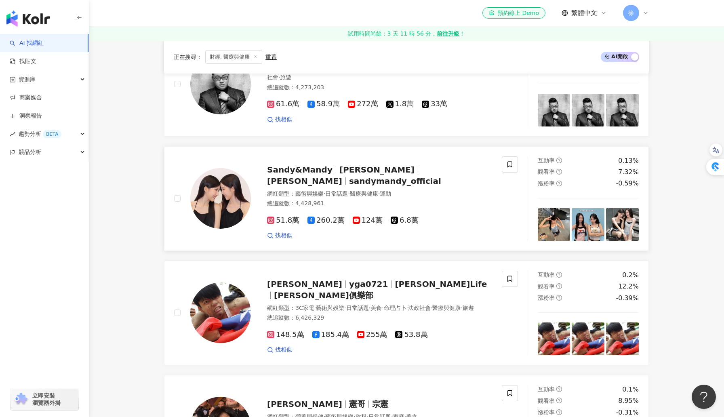
click at [322, 175] on span "Sandy&Mandy" at bounding box center [299, 170] width 65 height 10
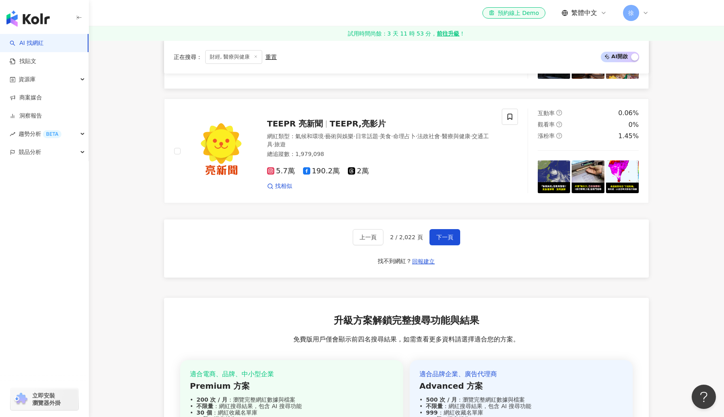
scroll to position [1526, 0]
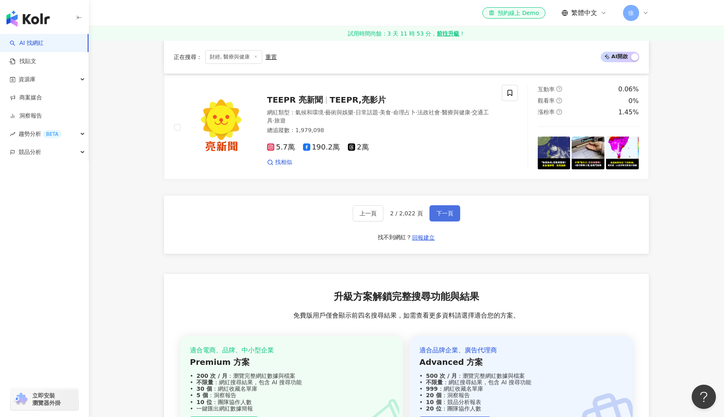
click at [443, 216] on span "下一頁" at bounding box center [445, 213] width 17 height 6
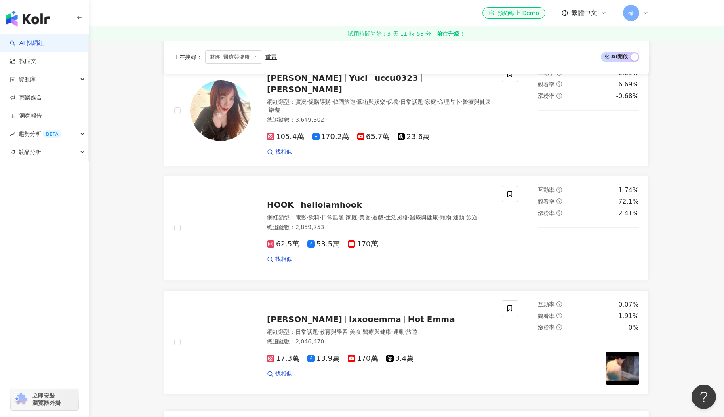
scroll to position [1465, 0]
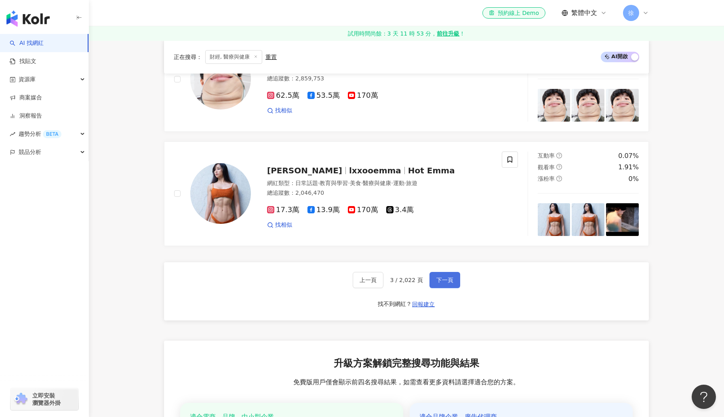
click at [438, 277] on span "下一頁" at bounding box center [445, 280] width 17 height 6
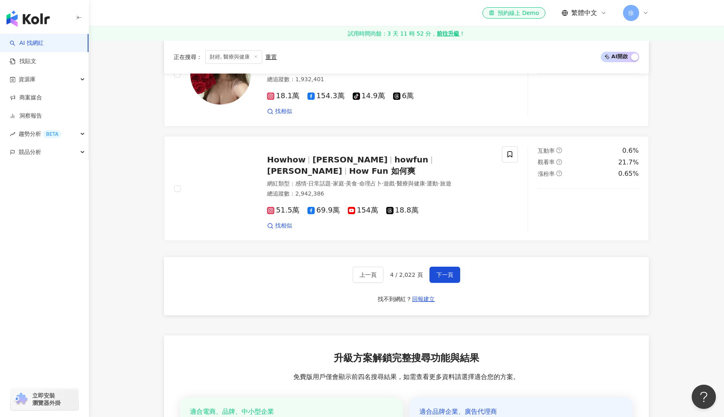
scroll to position [1475, 0]
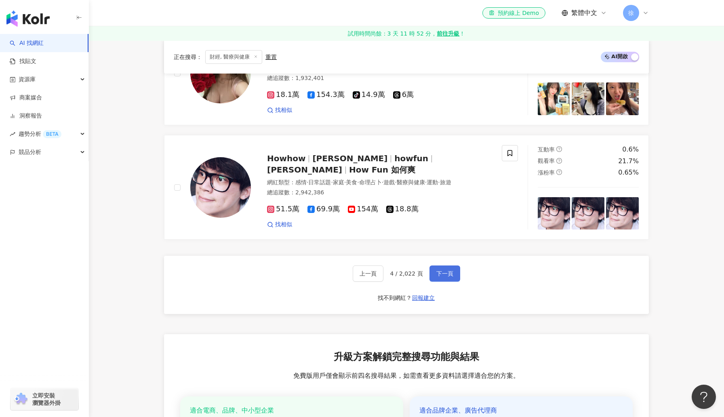
click at [446, 270] on span "下一頁" at bounding box center [445, 273] width 17 height 6
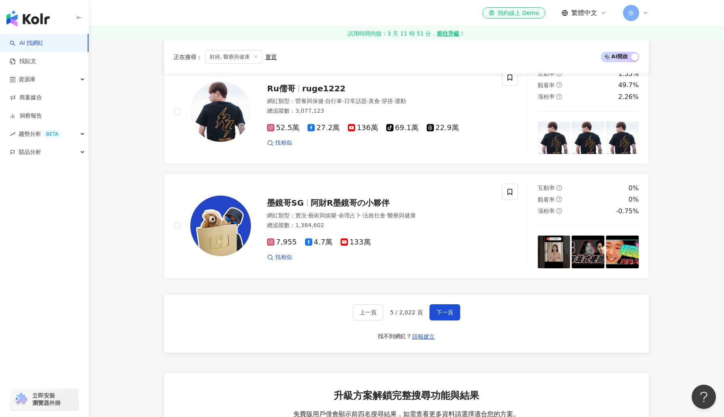
scroll to position [1486, 0]
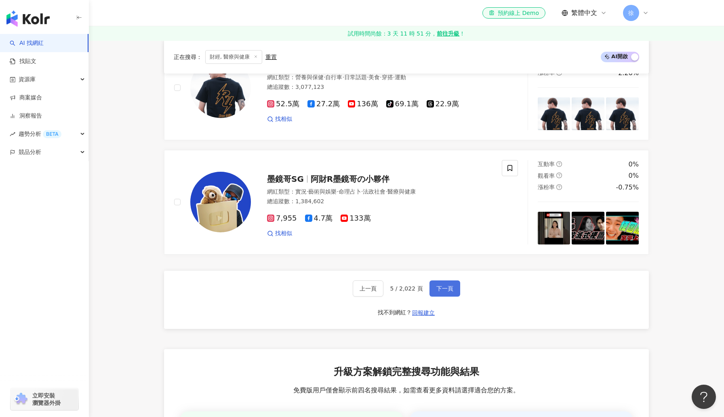
click at [438, 285] on span "下一頁" at bounding box center [445, 288] width 17 height 6
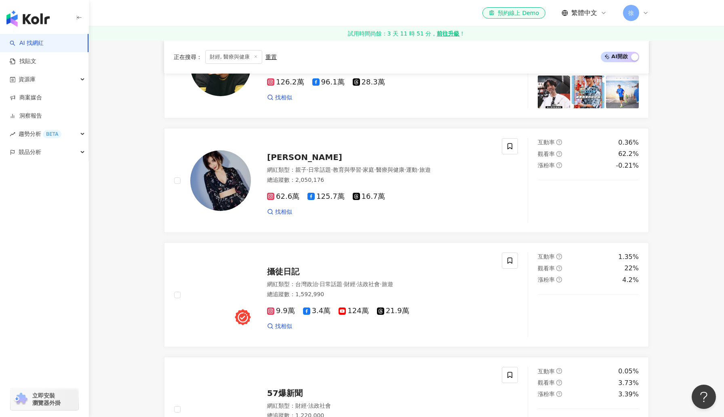
scroll to position [1378, 0]
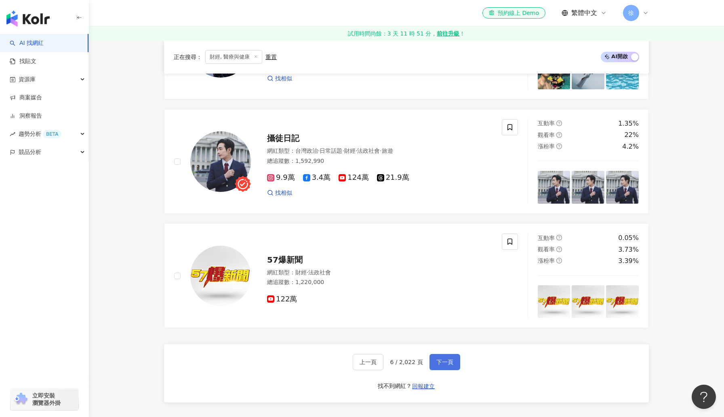
click at [450, 363] on span "下一頁" at bounding box center [445, 362] width 17 height 6
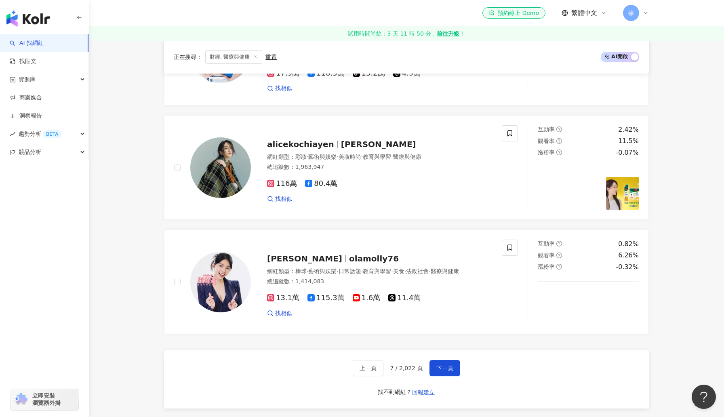
scroll to position [1414, 0]
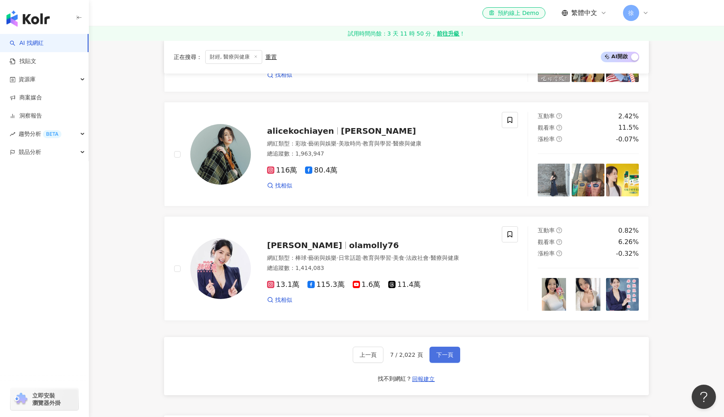
click at [444, 355] on button "下一頁" at bounding box center [445, 355] width 31 height 16
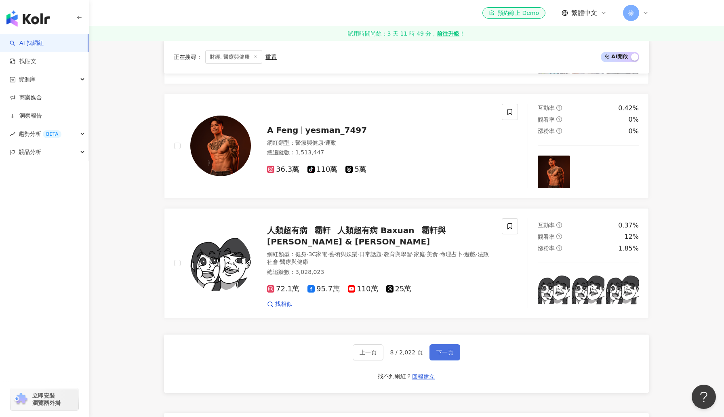
scroll to position [1399, 0]
click at [445, 352] on button "下一頁" at bounding box center [445, 352] width 31 height 16
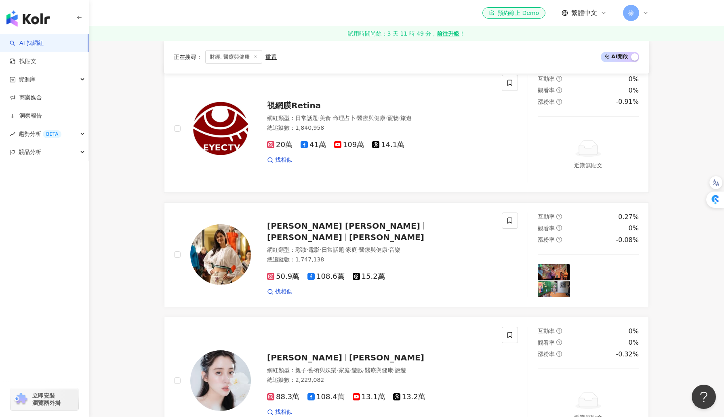
scroll to position [339, 0]
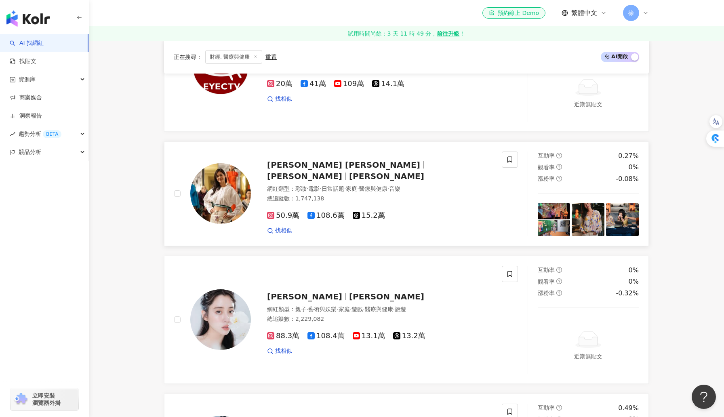
click at [320, 170] on span "[PERSON_NAME] [PERSON_NAME]" at bounding box center [343, 165] width 153 height 10
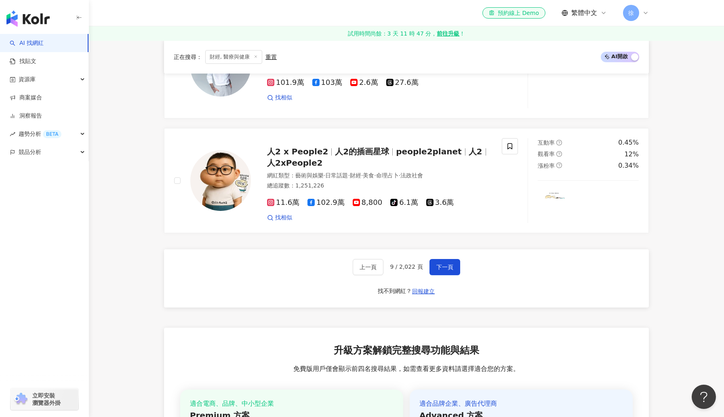
scroll to position [1549, 0]
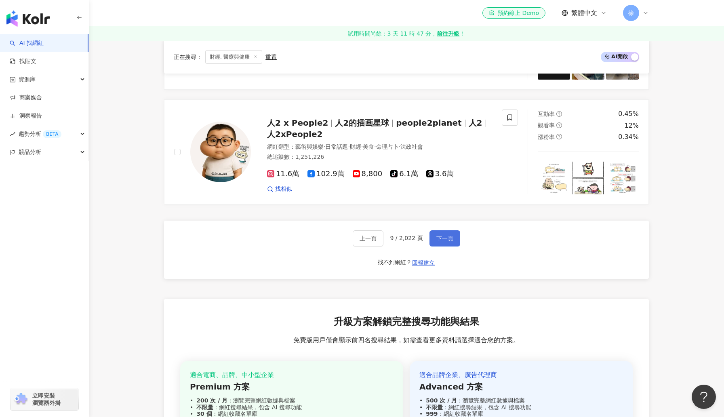
click at [447, 236] on span "下一頁" at bounding box center [445, 238] width 17 height 6
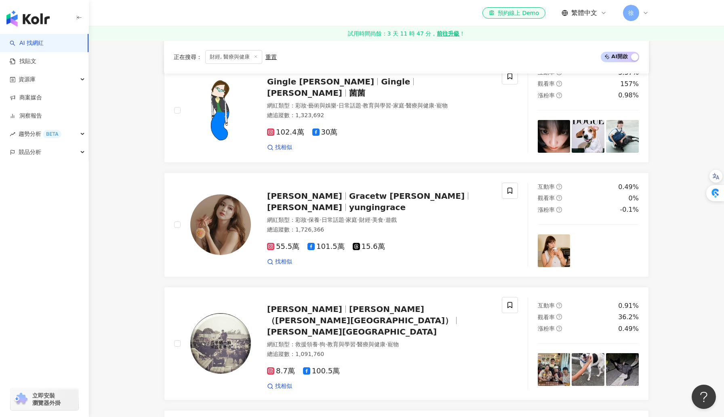
scroll to position [106, 0]
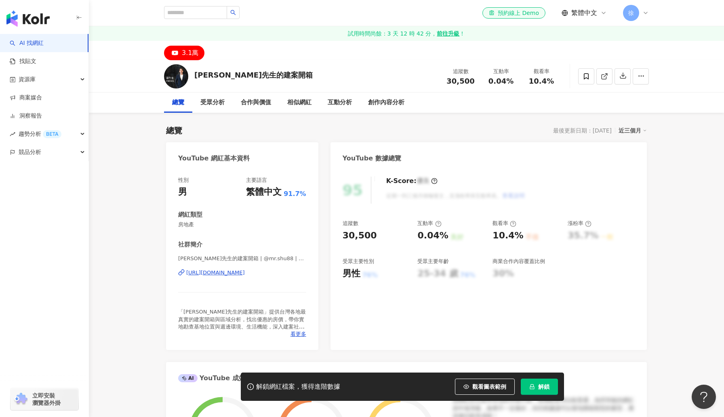
click at [232, 274] on div "https://www.youtube.com/channel/UCVplN__r17P_LN6QvECscsQ" at bounding box center [215, 272] width 59 height 7
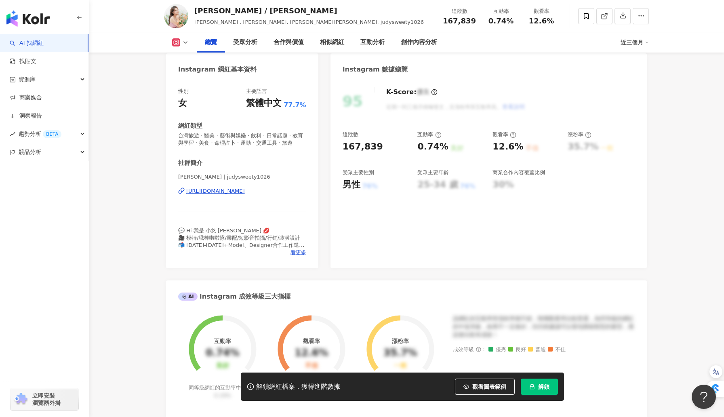
scroll to position [74, 0]
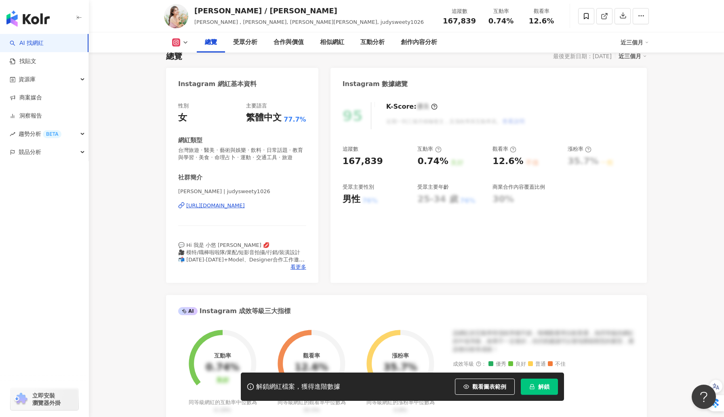
click at [179, 20] on img at bounding box center [176, 16] width 24 height 24
drag, startPoint x: 194, startPoint y: 11, endPoint x: 236, endPoint y: 13, distance: 42.1
click at [236, 13] on div "小悠 / Judy" at bounding box center [309, 11] width 230 height 10
copy div "小悠 / Judy"
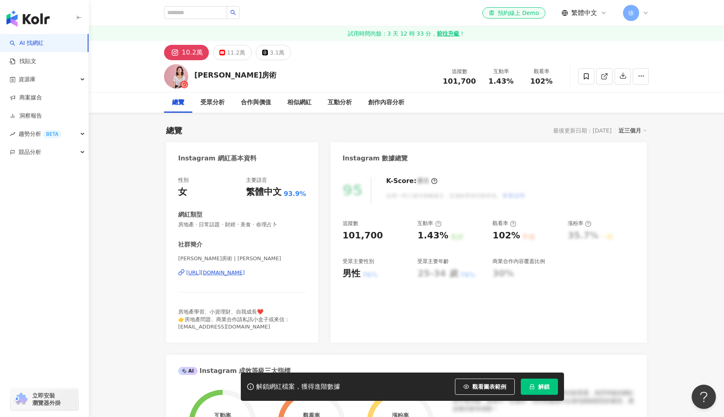
click at [226, 273] on div "https://www.instagram.com/anna_getaway/" at bounding box center [215, 272] width 59 height 7
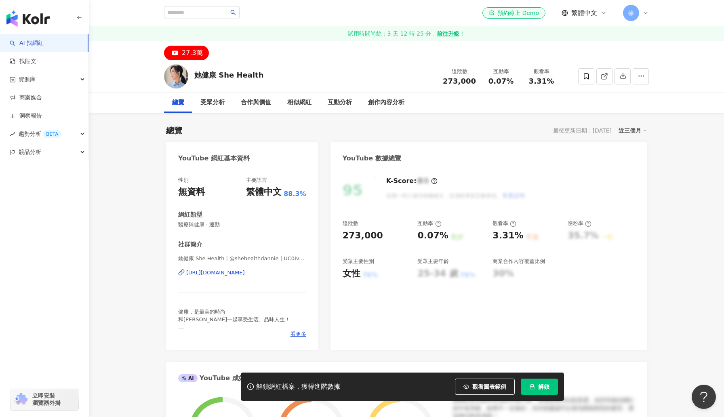
click at [245, 272] on div "[URL][DOMAIN_NAME]" at bounding box center [215, 272] width 59 height 7
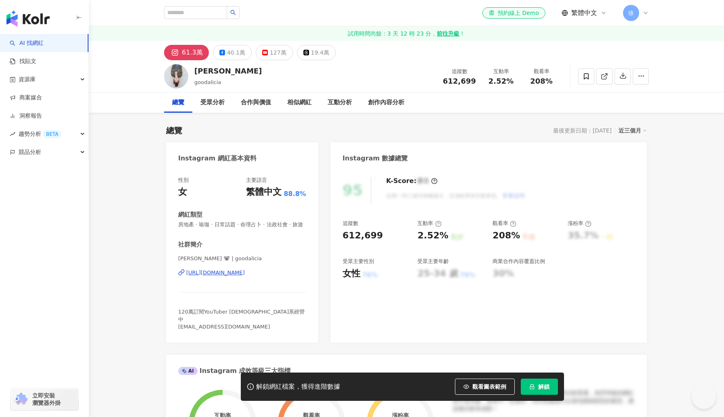
click at [229, 273] on div "[URL][DOMAIN_NAME]" at bounding box center [215, 272] width 59 height 7
drag, startPoint x: 196, startPoint y: 71, endPoint x: 222, endPoint y: 70, distance: 25.1
click at [222, 70] on div "[PERSON_NAME]" at bounding box center [228, 71] width 68 height 10
copy div "[PERSON_NAME]"
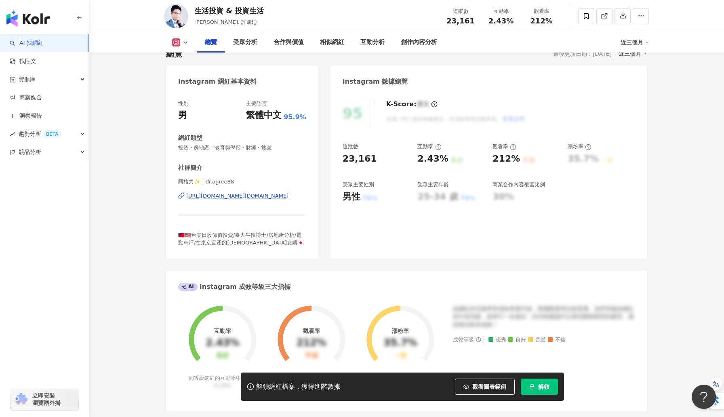
scroll to position [76, 0]
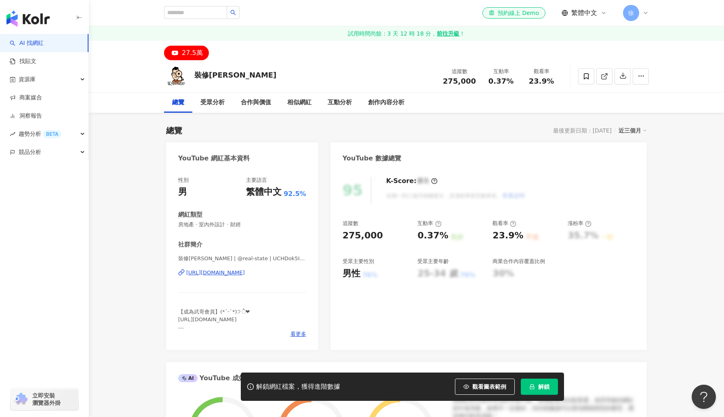
click at [196, 76] on div "裝修小武郎" at bounding box center [235, 75] width 82 height 10
click at [231, 74] on div "裝修小武郎 追蹤數 275,000 互動率 0.37% 觀看率 23.9%" at bounding box center [406, 76] width 517 height 32
copy div "裝修小武郎"
click at [218, 273] on div "https://www.youtube.com/channel/UCHDok5IzApSeLOJHHhqey8A" at bounding box center [215, 272] width 59 height 7
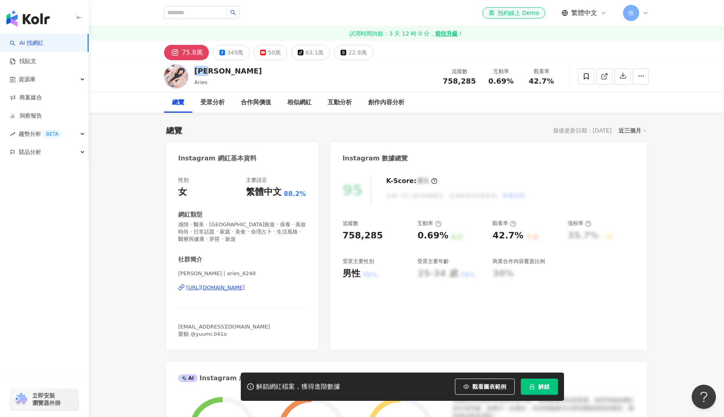
drag, startPoint x: 228, startPoint y: 71, endPoint x: 193, endPoint y: 74, distance: 35.3
click at [193, 74] on div "艾瑞絲 Aries 追蹤數 758,285 互動率 0.69% 觀看率 42.7%" at bounding box center [406, 76] width 517 height 32
copy div "艾瑞絲"
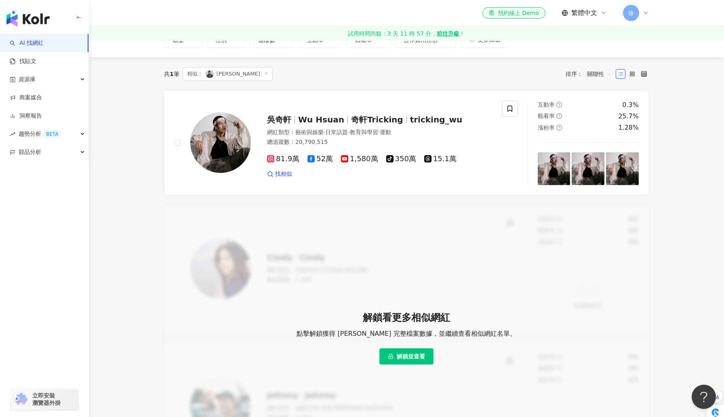
scroll to position [228, 0]
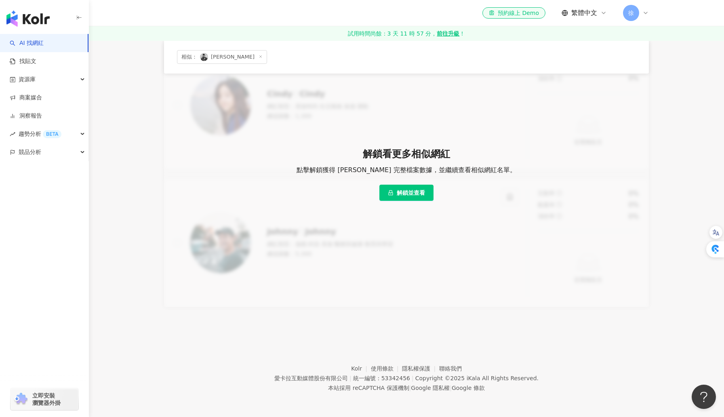
click at [402, 190] on span "解鎖並查看" at bounding box center [411, 193] width 28 height 6
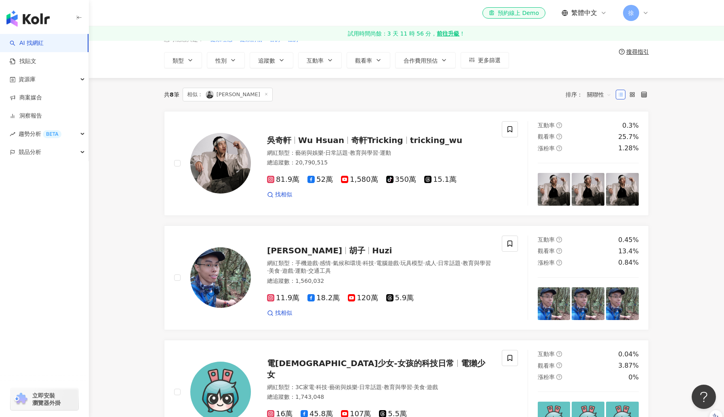
scroll to position [0, 0]
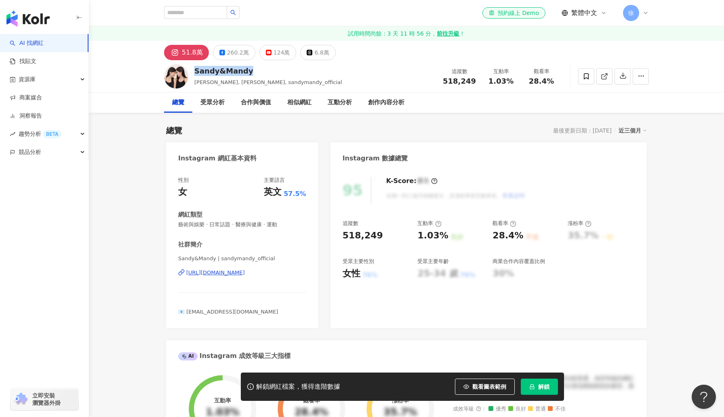
drag, startPoint x: 265, startPoint y: 72, endPoint x: 193, endPoint y: 73, distance: 72.4
click at [193, 73] on div "Sandy&Mandy 周玗希 , 周玗函, sandymandy_official 追蹤數 518,249 互動率 1.03% 觀看率 28.4%" at bounding box center [406, 76] width 517 height 32
copy div "Sandy&Mandy"
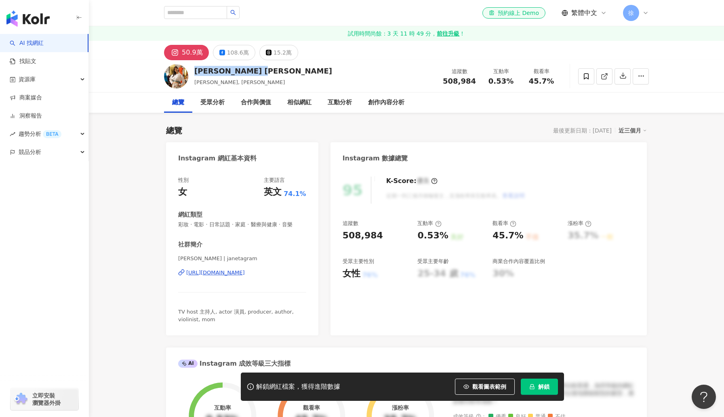
drag, startPoint x: 284, startPoint y: 72, endPoint x: 193, endPoint y: 74, distance: 91.0
click at [193, 74] on div "[PERSON_NAME] Hsieh [PERSON_NAME][PERSON_NAME], [PERSON_NAME]數 508,984 互動率 0.53…" at bounding box center [406, 76] width 517 height 32
copy div "[PERSON_NAME] [PERSON_NAME]"
